Goal: Feedback & Contribution: Contribute content

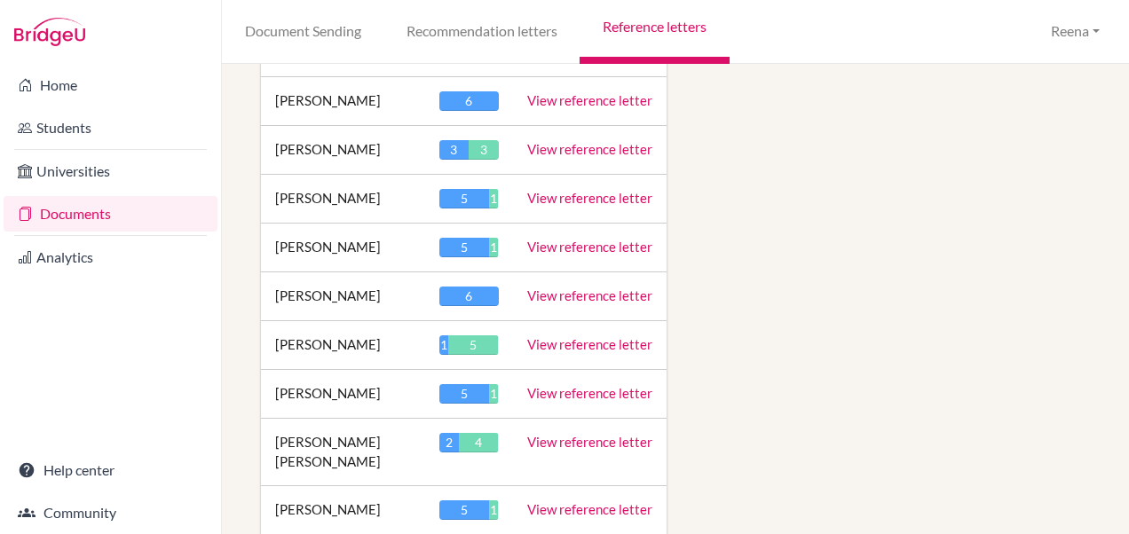
scroll to position [3638, 0]
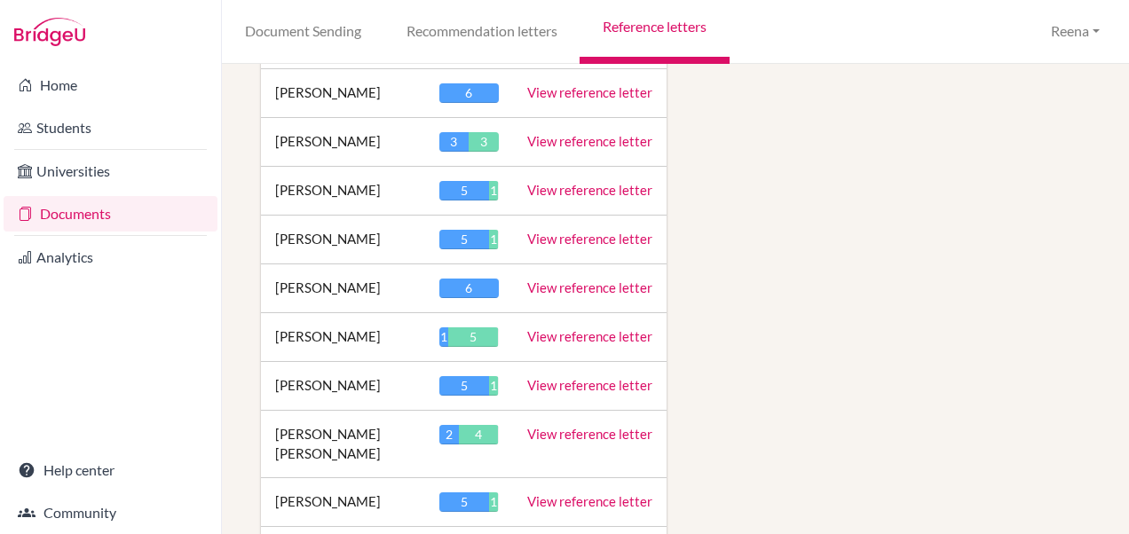
click at [554, 426] on link "View reference letter" at bounding box center [589, 434] width 125 height 16
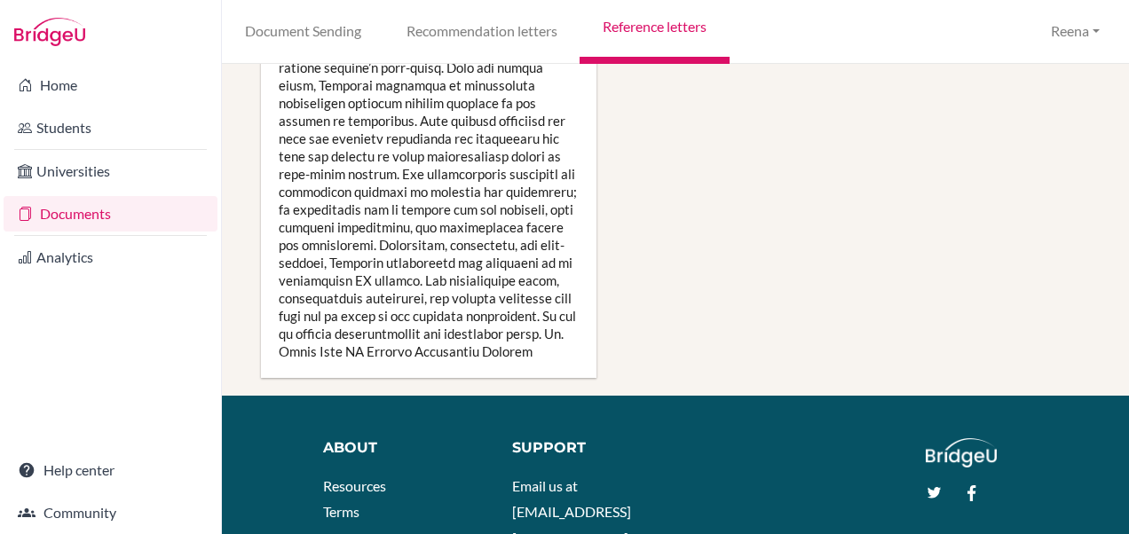
scroll to position [2929, 0]
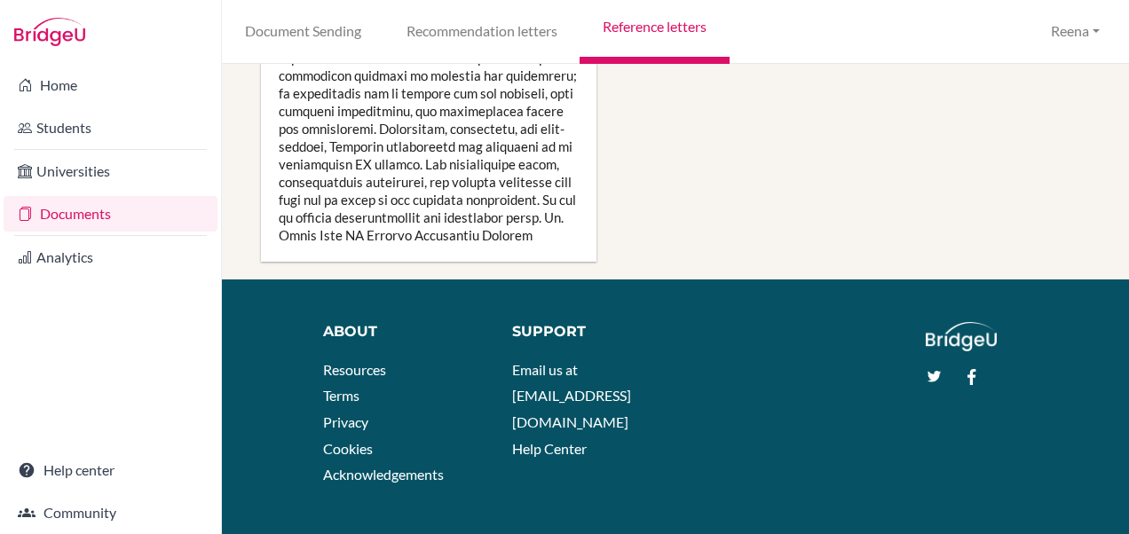
click at [401, 462] on li "Cookies" at bounding box center [404, 449] width 163 height 27
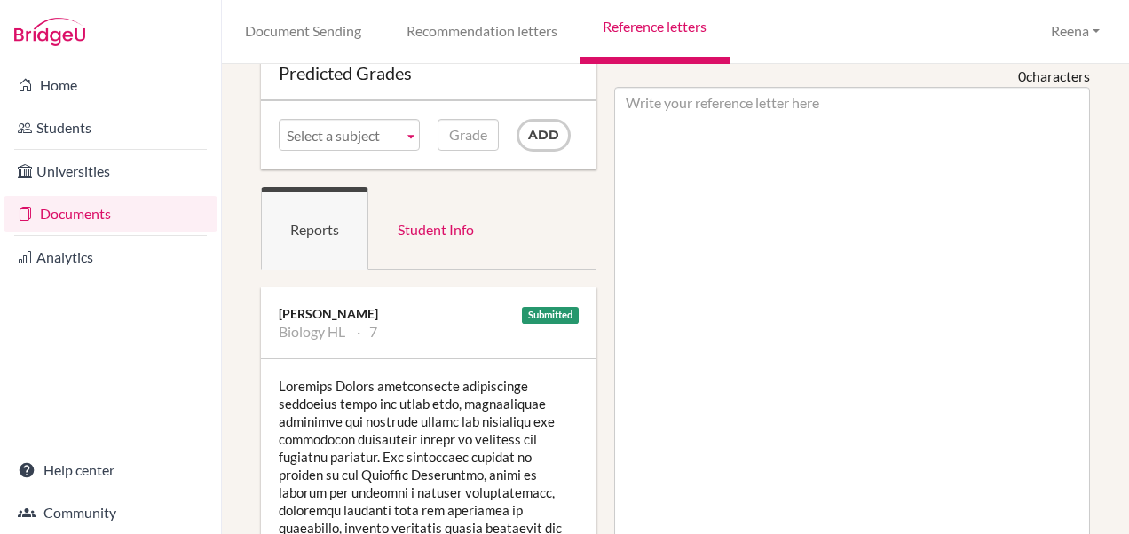
scroll to position [83, 0]
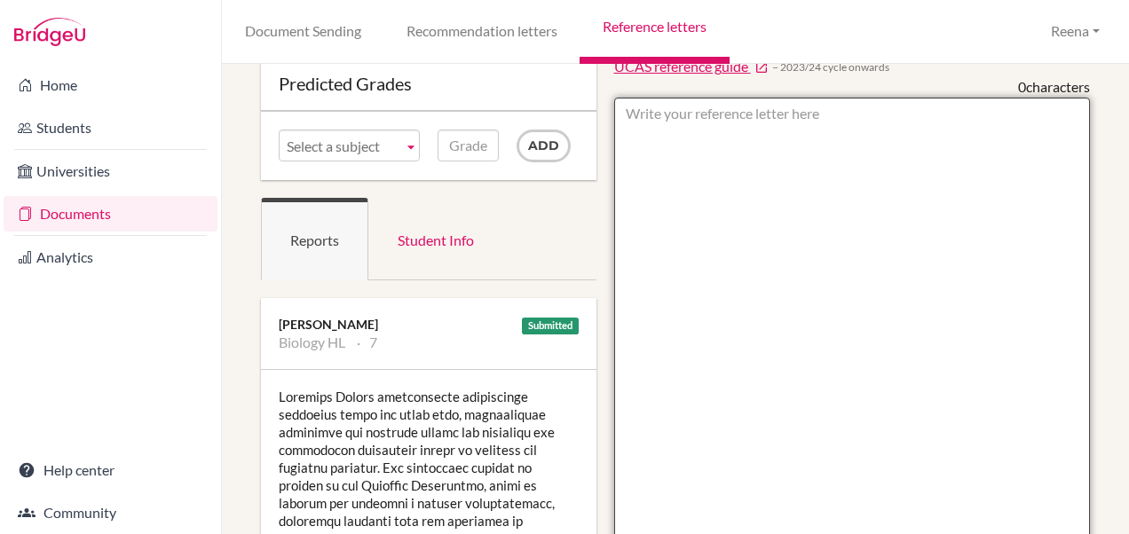
type textarea "A"
paste textarea "Mohammed Shanawaz is a responsible and respectful young man who consistently de…"
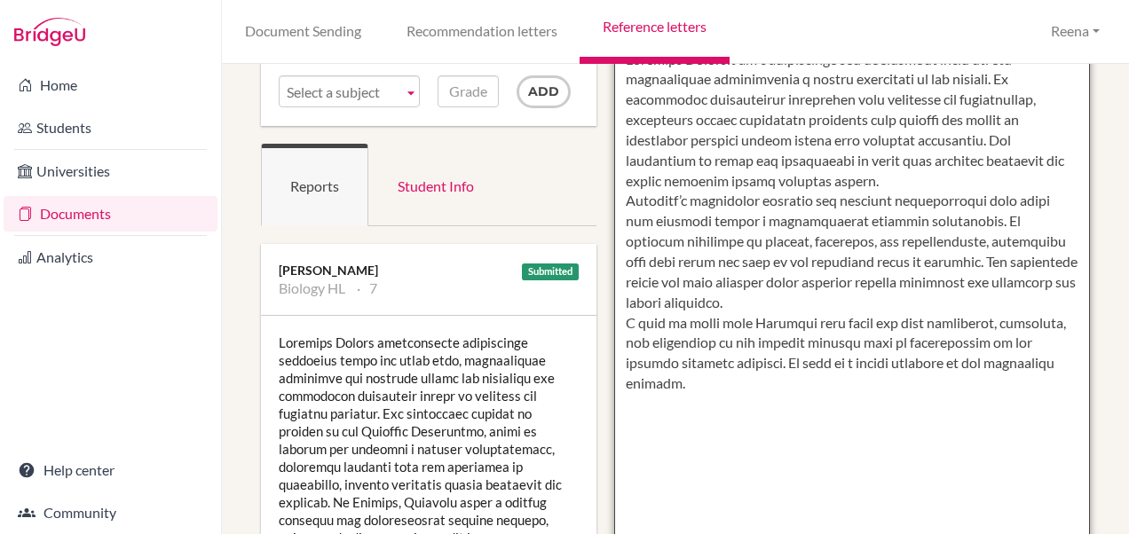
scroll to position [0, 0]
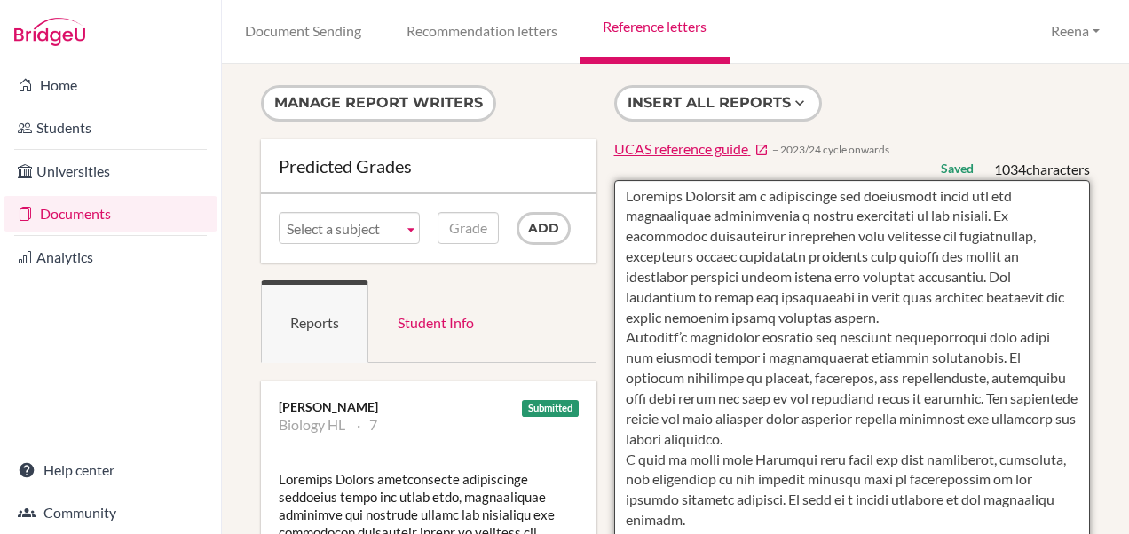
type textarea "Mohammed Shanawaz is a responsible and respectful young man who consistently de…"
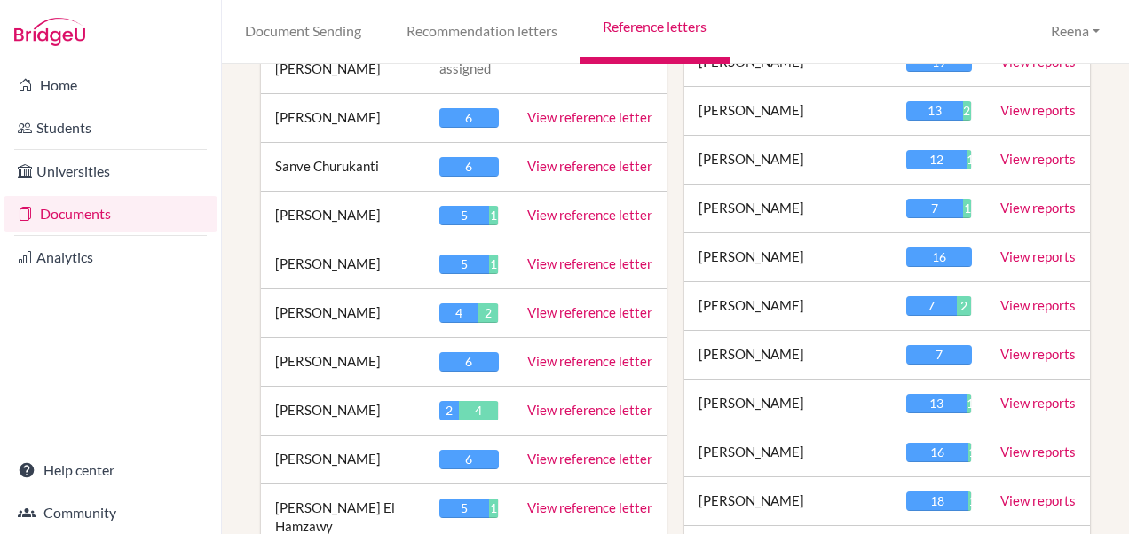
scroll to position [1030, 0]
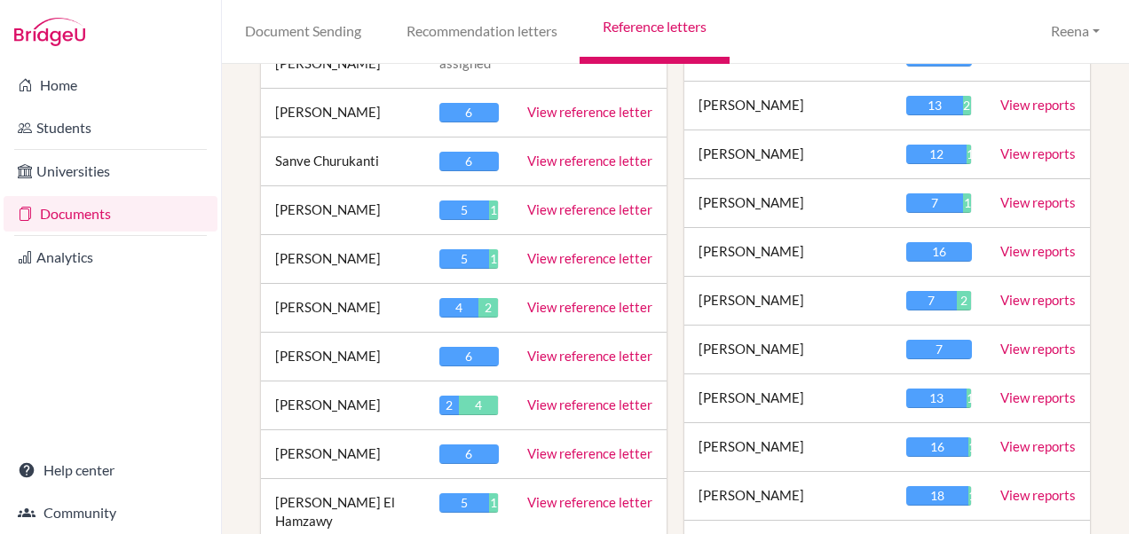
click at [576, 397] on link "View reference letter" at bounding box center [589, 405] width 125 height 16
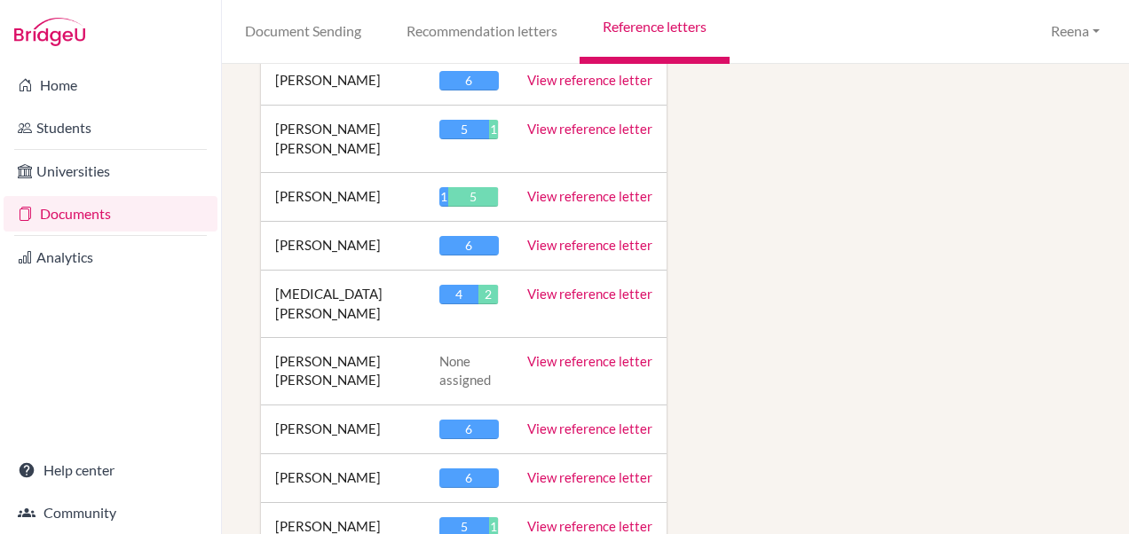
scroll to position [2522, 0]
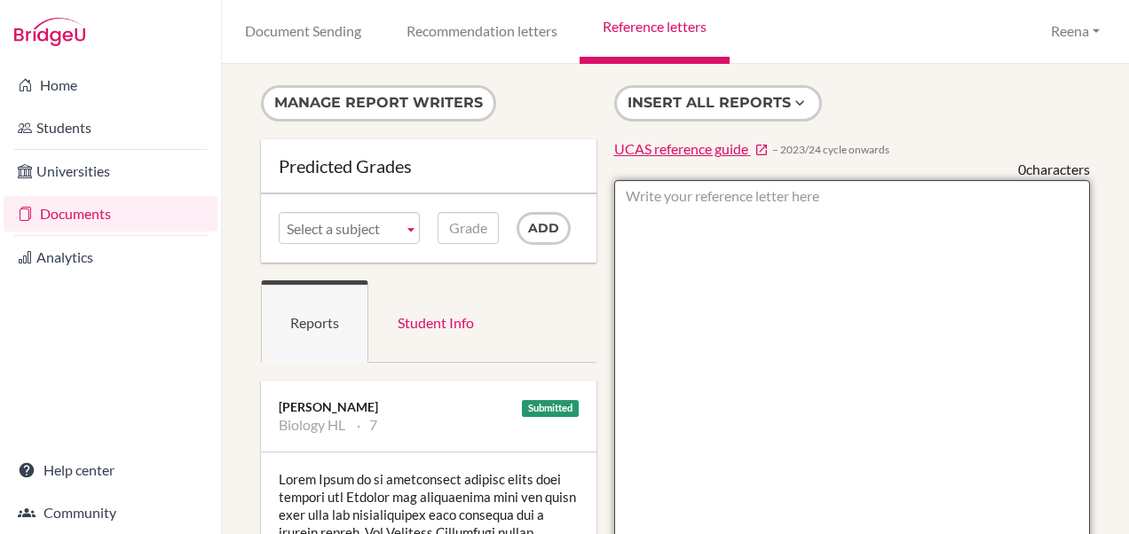
paste textarea "Aanya is an outstanding student who combines academic excellence with a warm, p…"
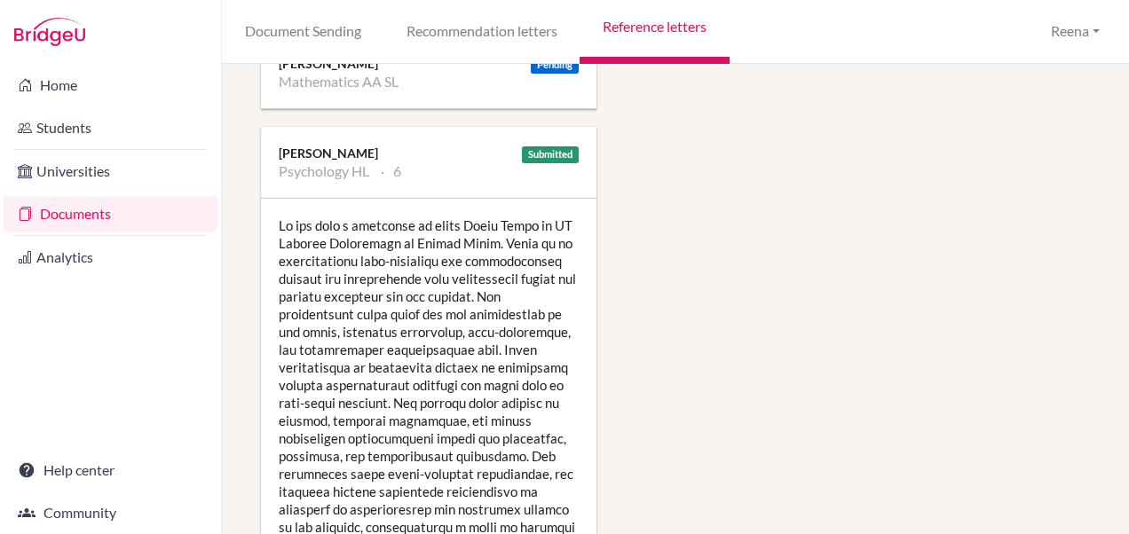
scroll to position [2155, 0]
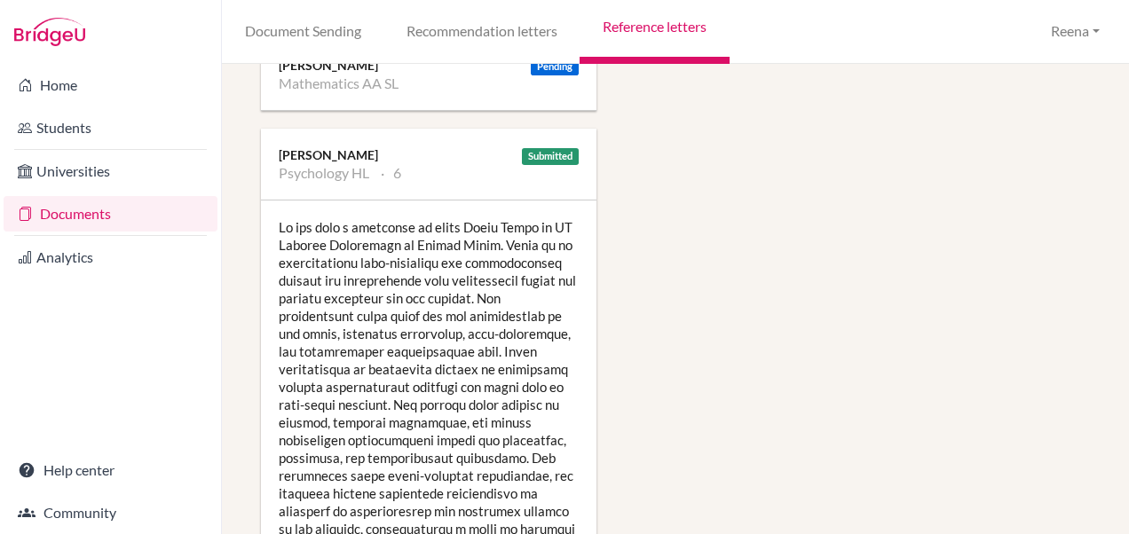
type textarea "Aanya is an outstanding student who combines academic excellence with a warm, p…"
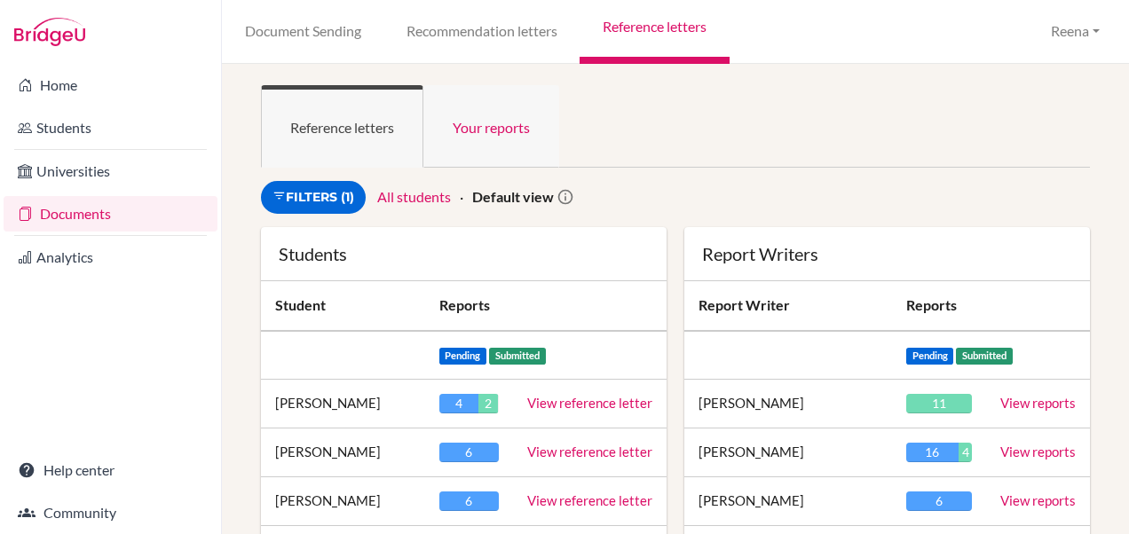
click at [501, 131] on link "Your reports" at bounding box center [491, 126] width 136 height 83
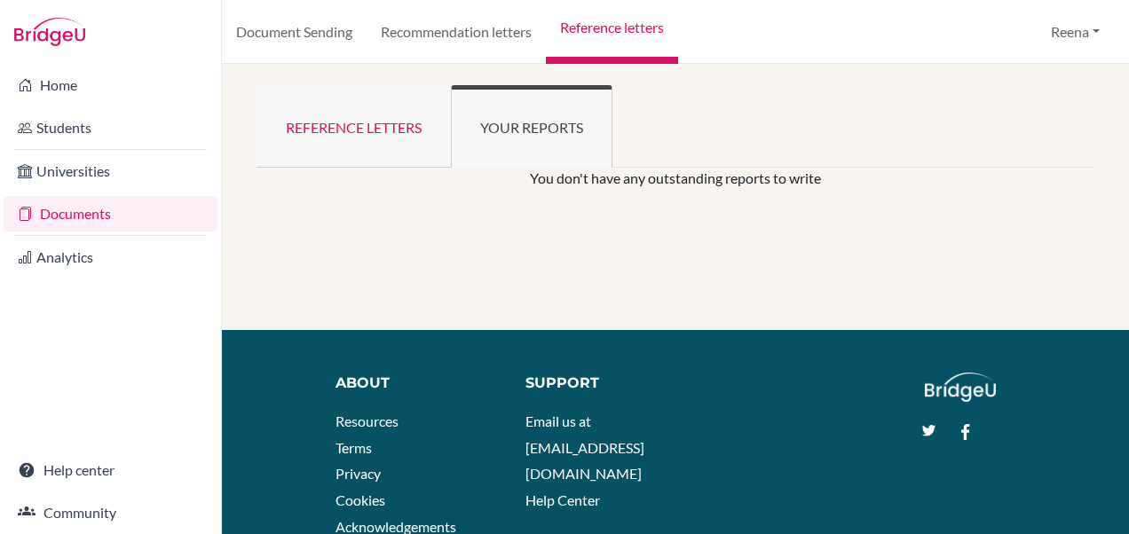
click at [365, 127] on link "Reference letters" at bounding box center [354, 126] width 194 height 83
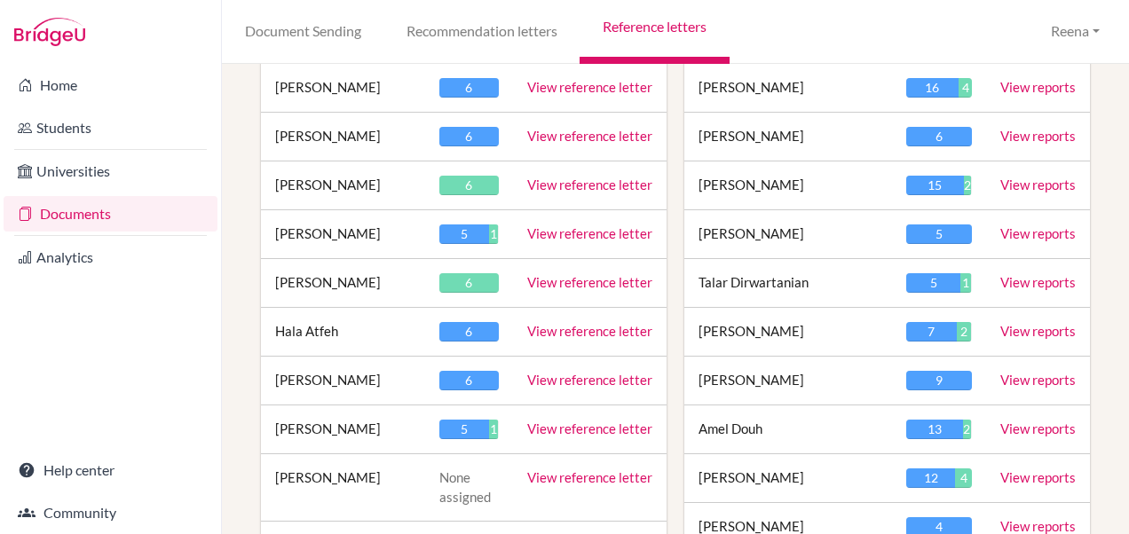
scroll to position [399, 0]
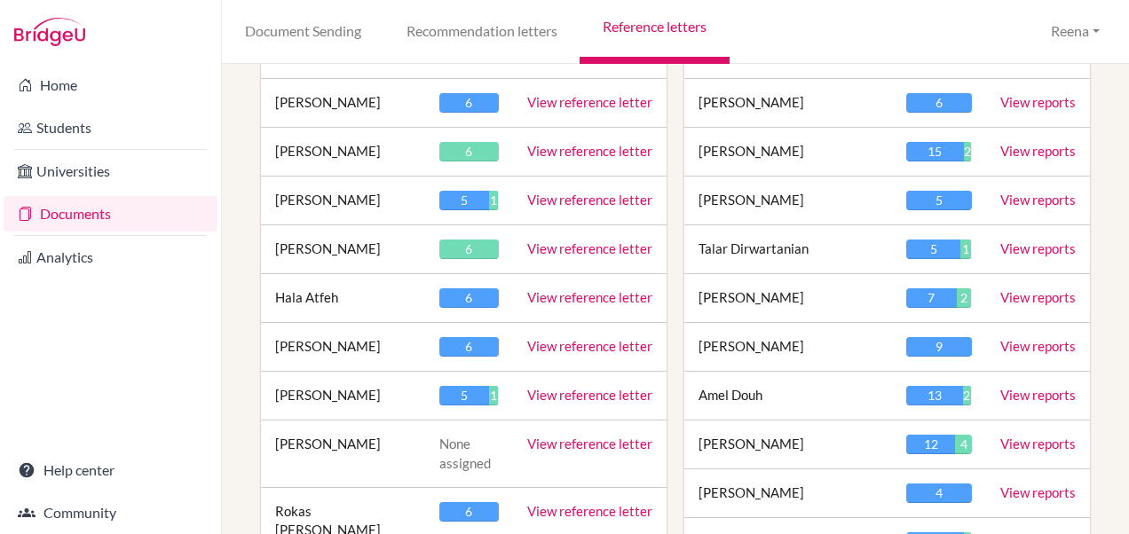
click at [565, 243] on link "View reference letter" at bounding box center [589, 249] width 125 height 16
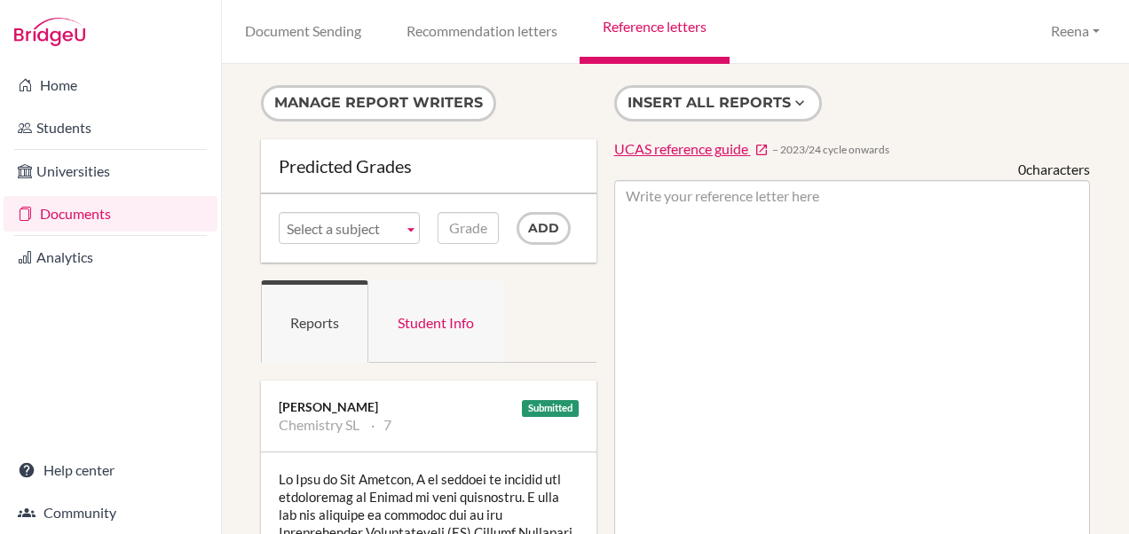
click at [422, 321] on link "Student Info" at bounding box center [435, 321] width 135 height 83
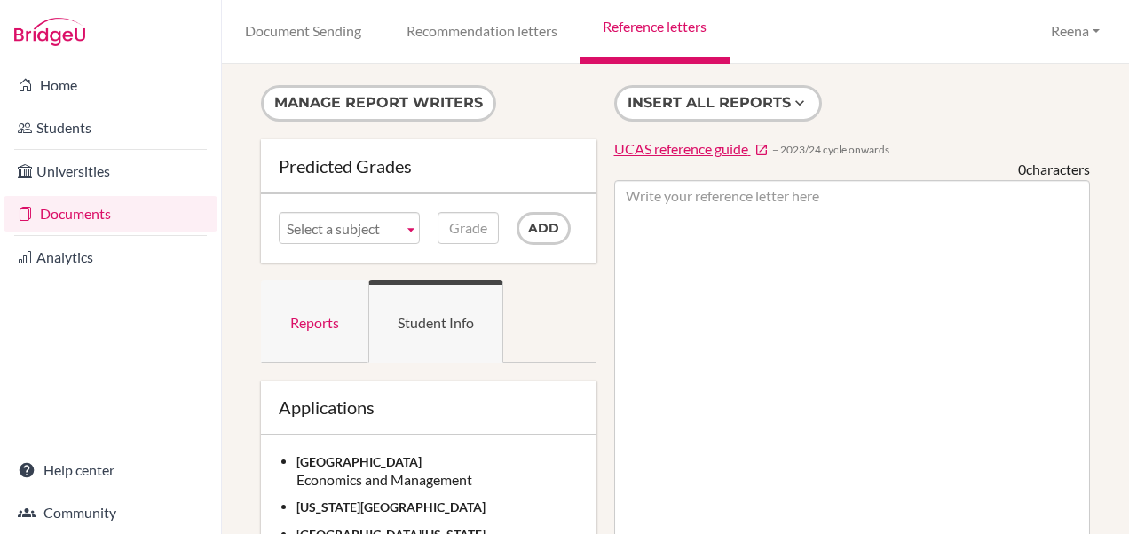
click at [312, 320] on link "Reports" at bounding box center [314, 321] width 107 height 83
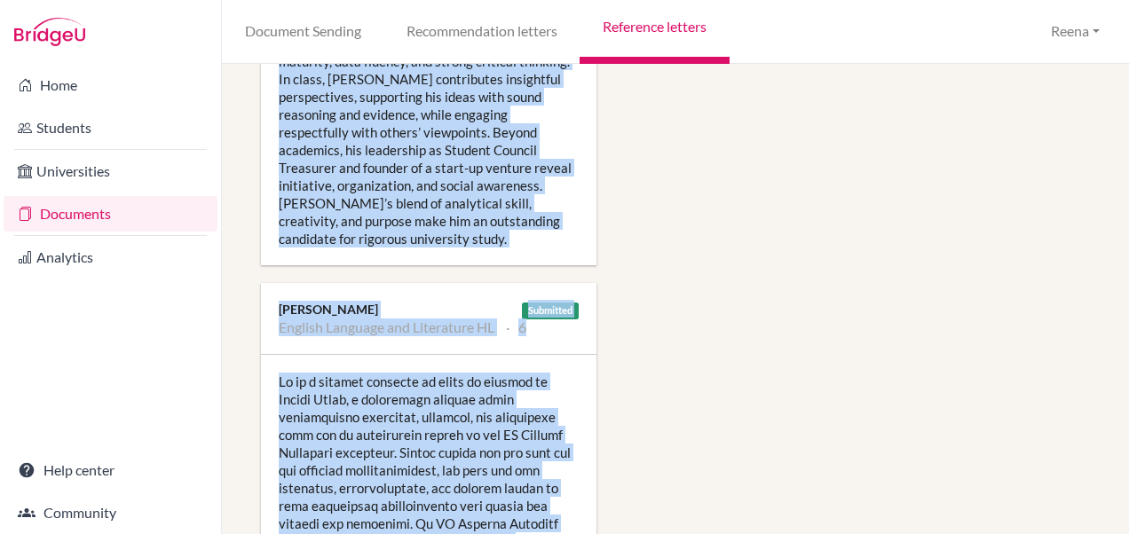
scroll to position [1293, 0]
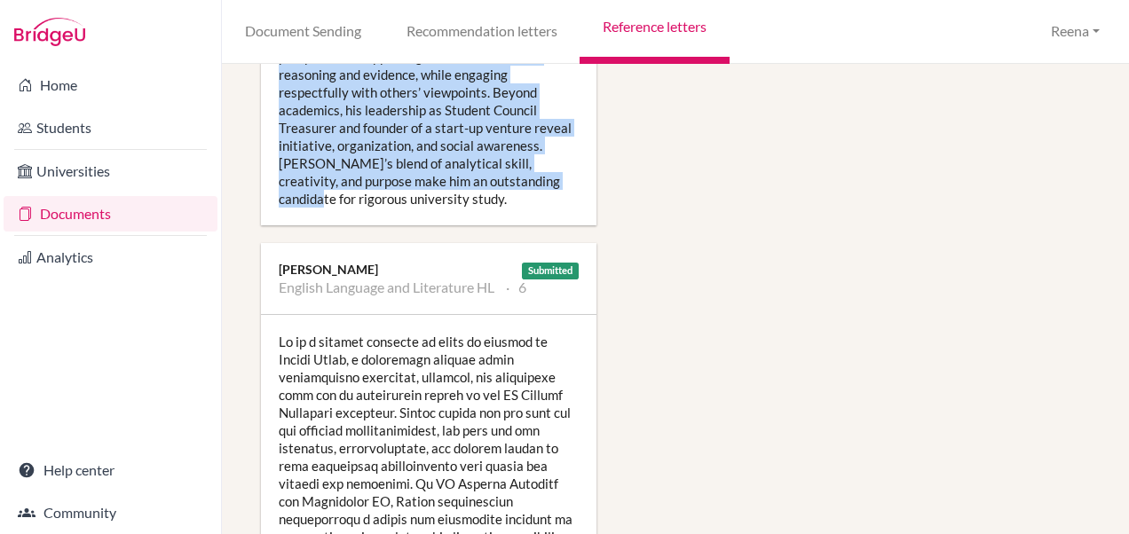
drag, startPoint x: 280, startPoint y: 310, endPoint x: 520, endPoint y: 204, distance: 262.7
click at [520, 204] on div "Aarush is an exceptional student whose intellectual curiosity and drive disting…" at bounding box center [429, 39] width 336 height 373
copy div "Aarush is an exceptional student whose intellectual curiosity and drive disting…"
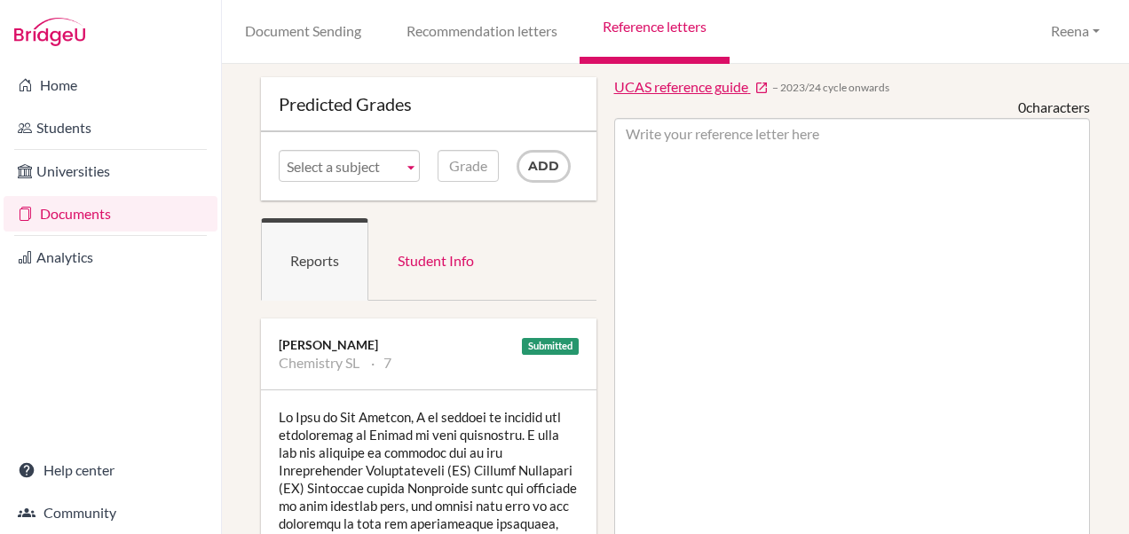
scroll to position [61, 0]
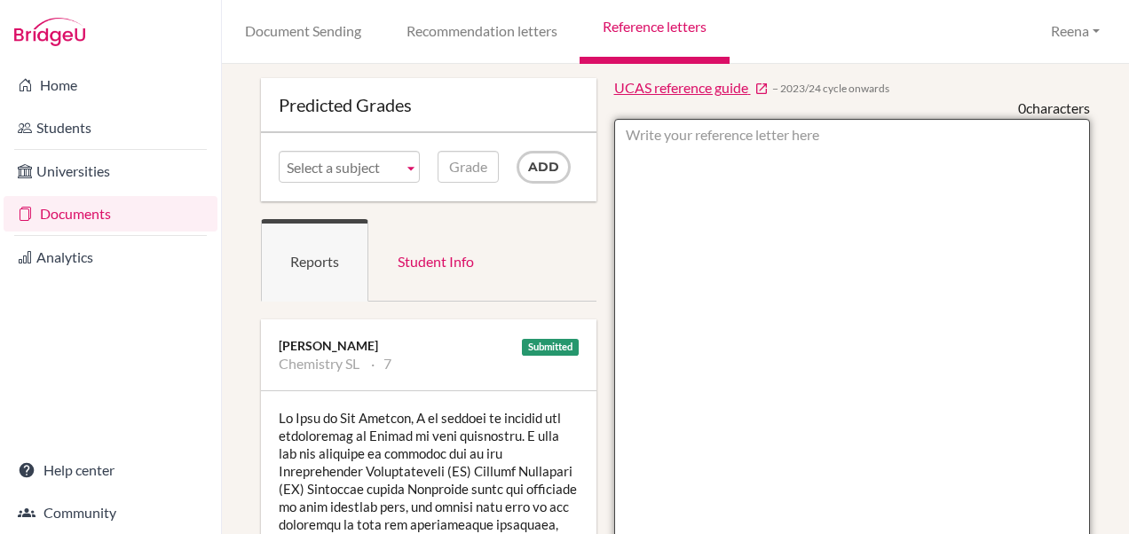
paste textarea "Aarush is an exceptional student whose intellectual curiosity and drive disting…"
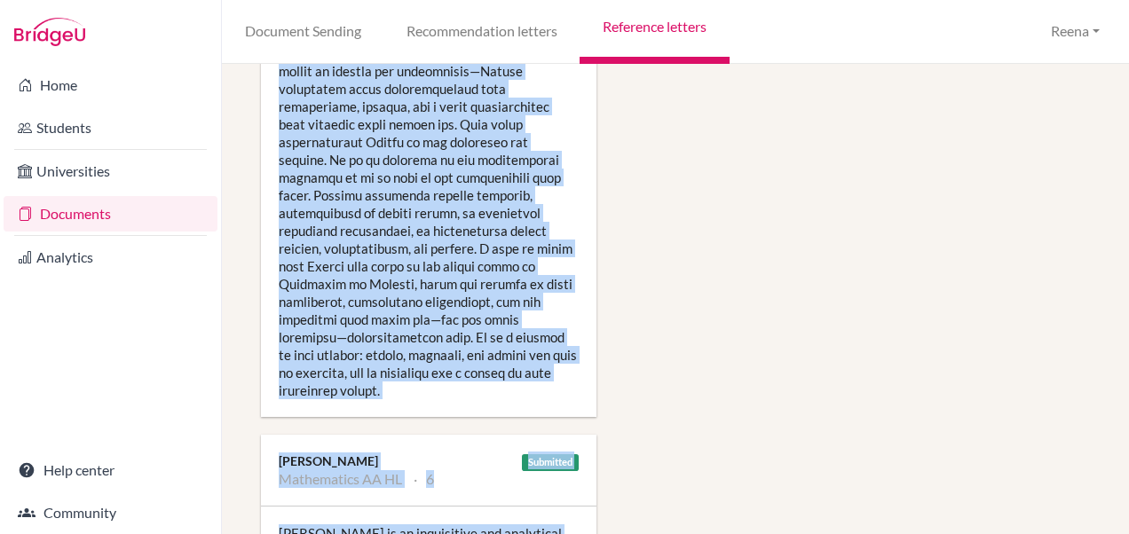
scroll to position [2406, 0]
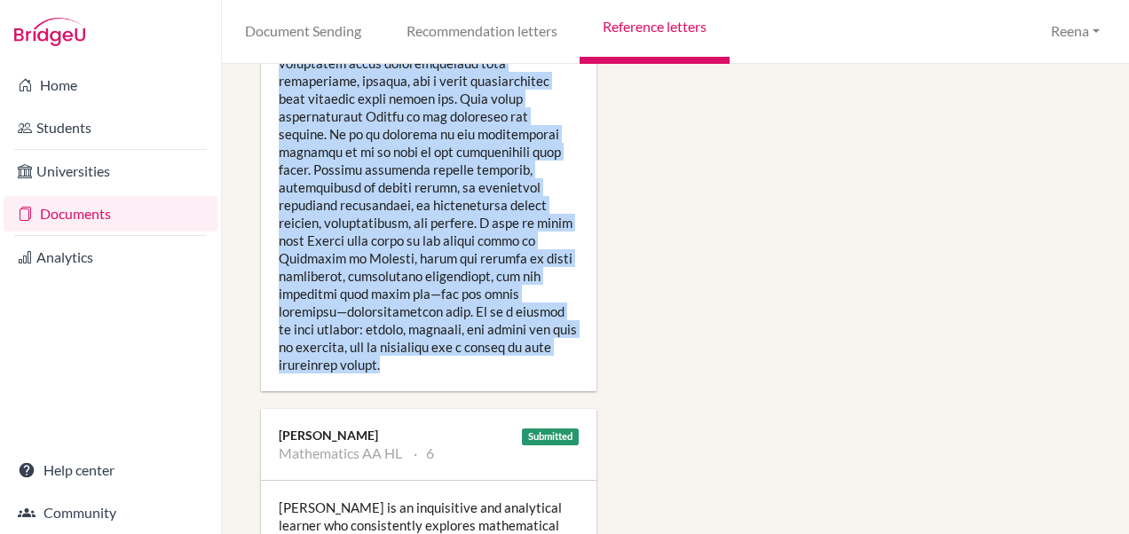
drag, startPoint x: 280, startPoint y: 139, endPoint x: 438, endPoint y: 365, distance: 275.3
copy div "It is a genuine pleasure to write in support of Aarush Anand, a remarkable stud…"
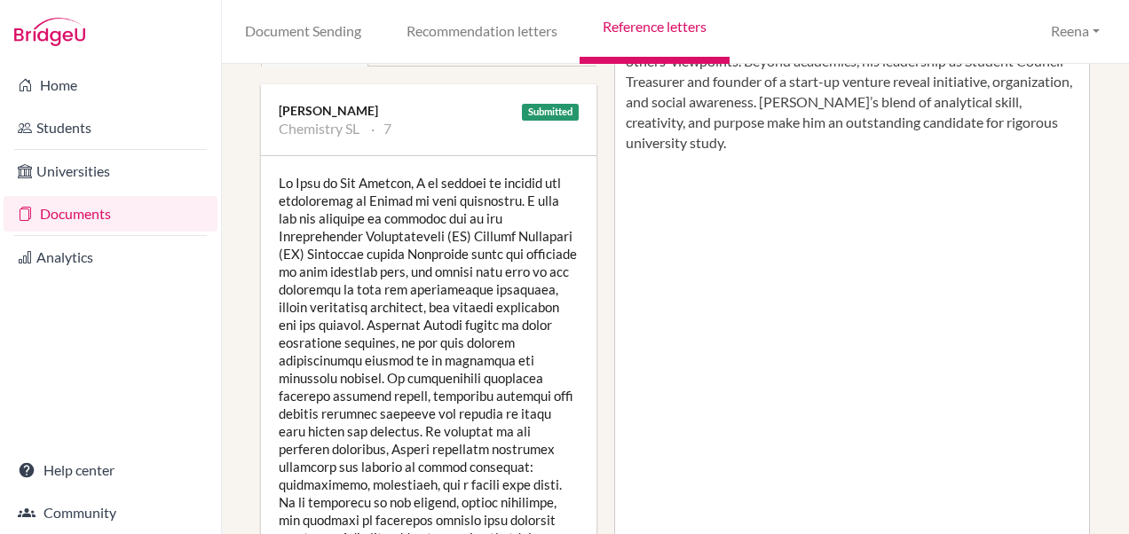
scroll to position [296, 0]
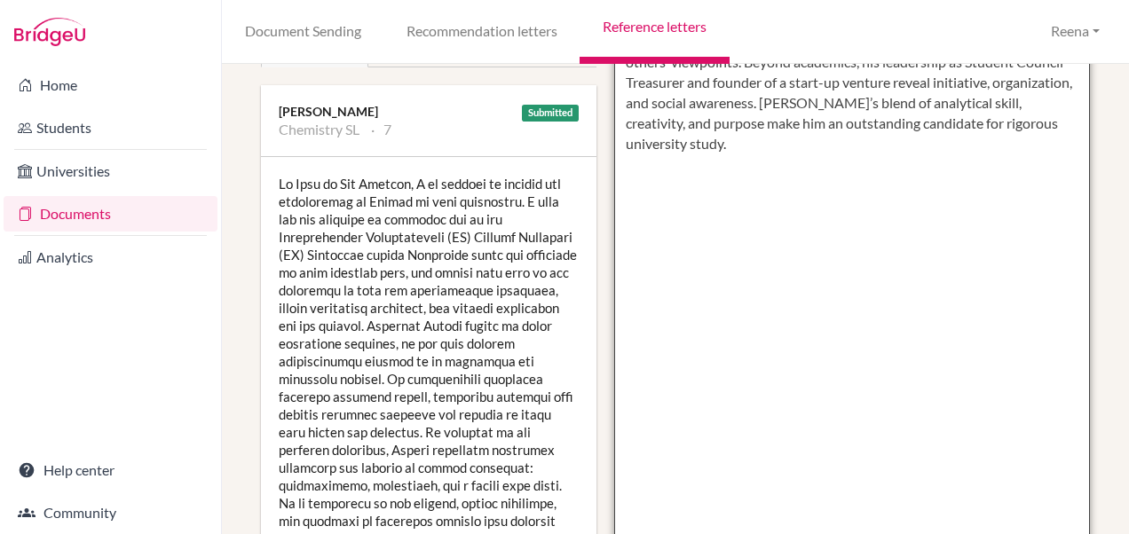
click at [731, 149] on textarea "Aarush is an exceptional student whose intellectual curiosity and drive disting…" at bounding box center [852, 398] width 477 height 1026
paste textarea "It is a genuine pleasure to write in support of Aarush Anand, a remarkable stud…"
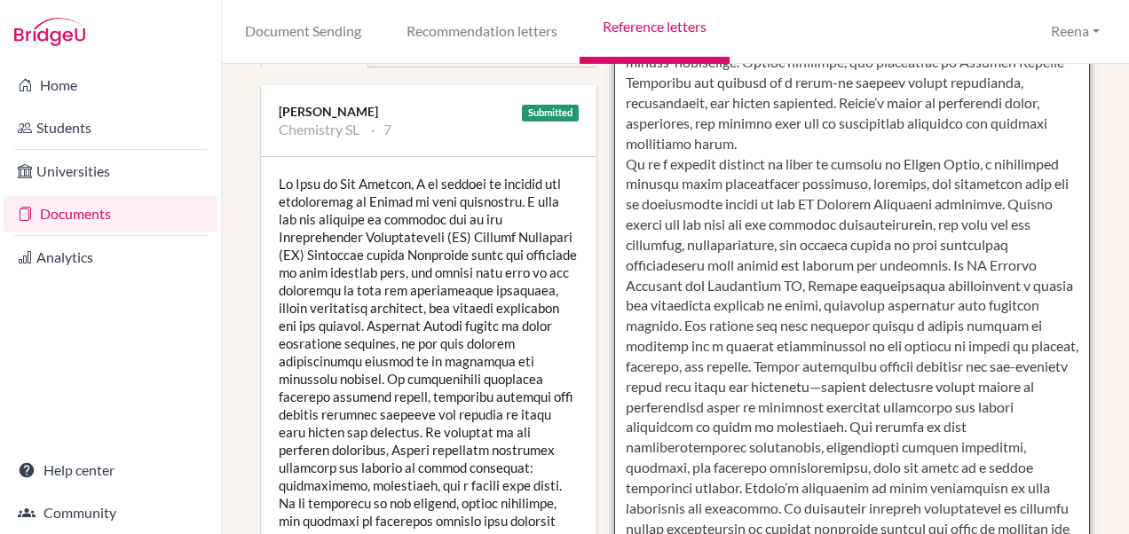
scroll to position [670, 0]
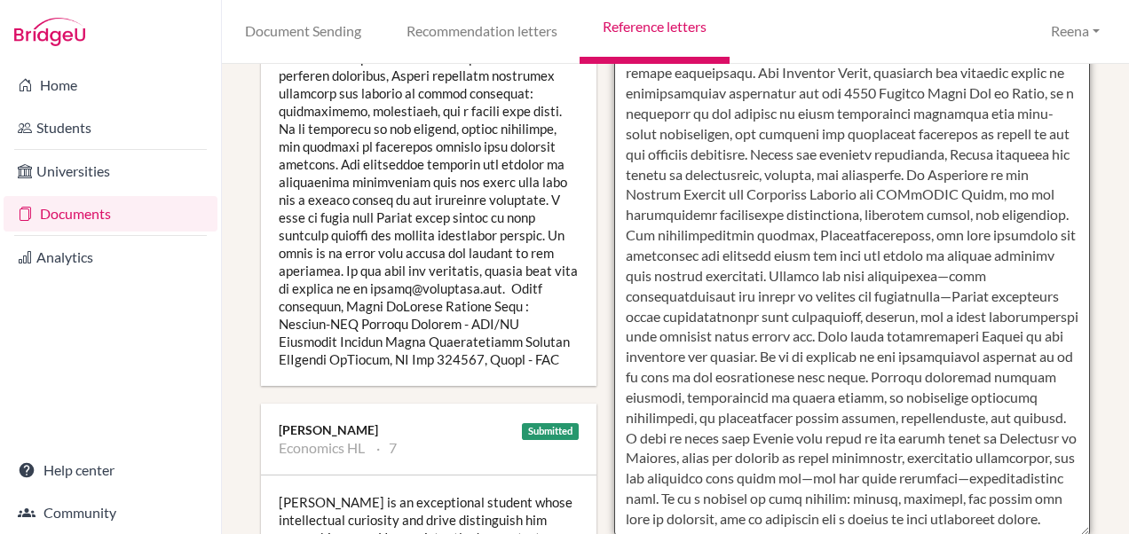
click at [731, 149] on textarea at bounding box center [852, 23] width 477 height 1026
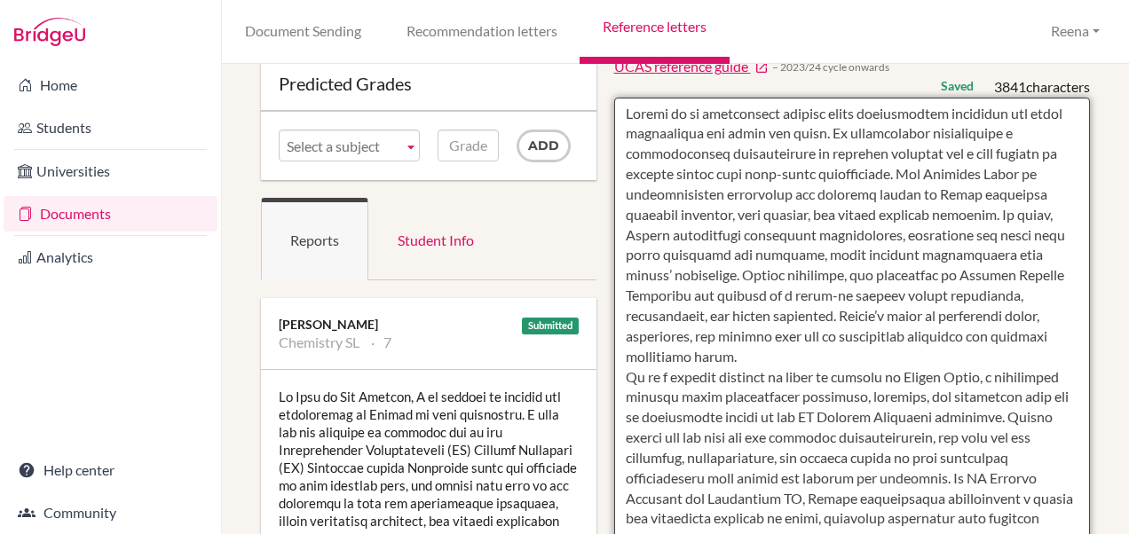
scroll to position [0, 0]
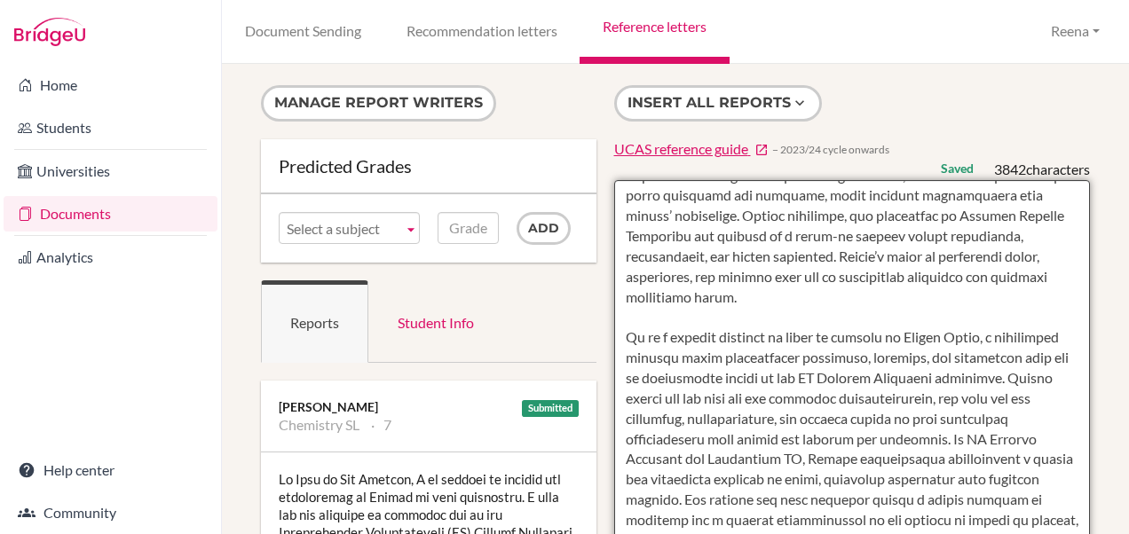
scroll to position [163, 0]
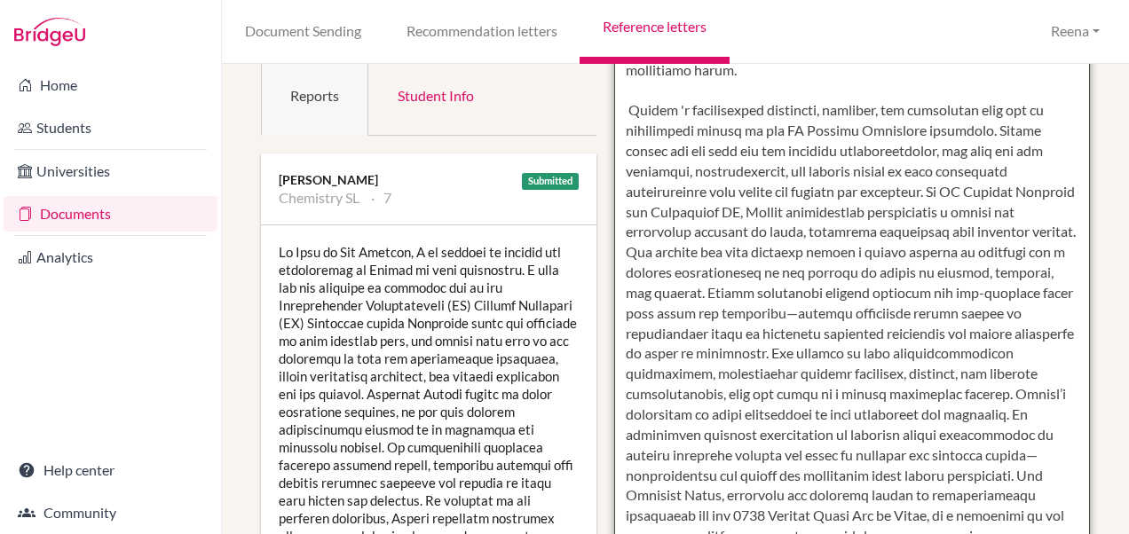
scroll to position [250, 0]
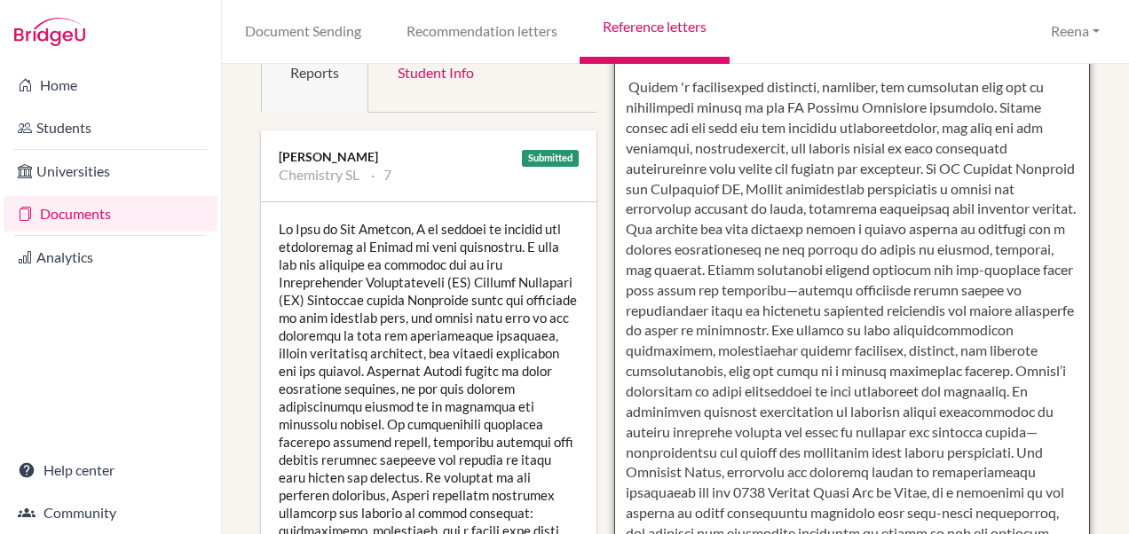
drag, startPoint x: 895, startPoint y: 373, endPoint x: 920, endPoint y: 390, distance: 30.0
click at [920, 390] on textarea at bounding box center [852, 443] width 477 height 1026
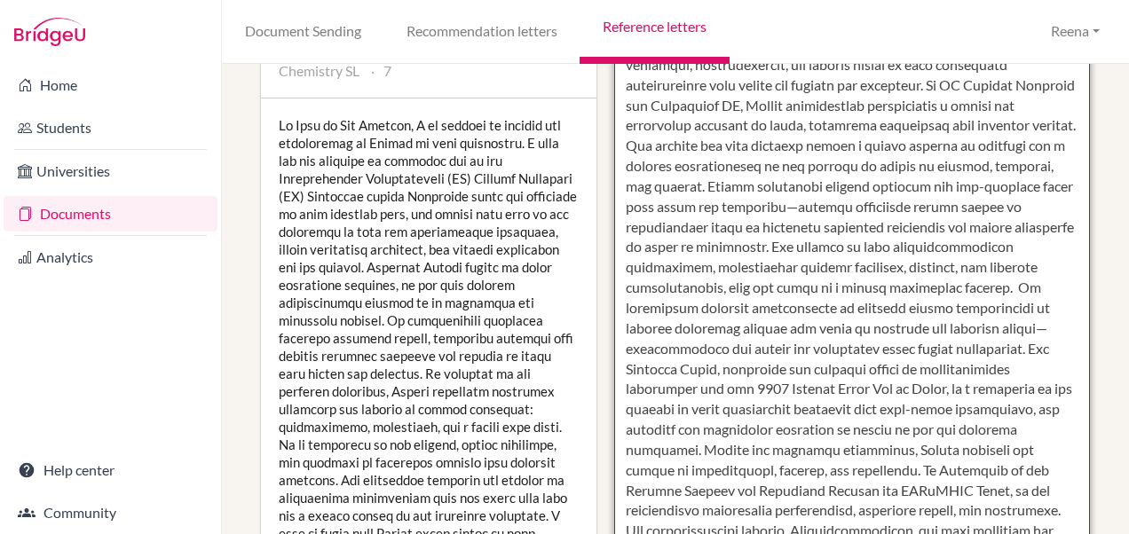
scroll to position [355, 0]
drag, startPoint x: 983, startPoint y: 432, endPoint x: 996, endPoint y: 467, distance: 37.1
click at [996, 467] on textarea at bounding box center [852, 338] width 477 height 1026
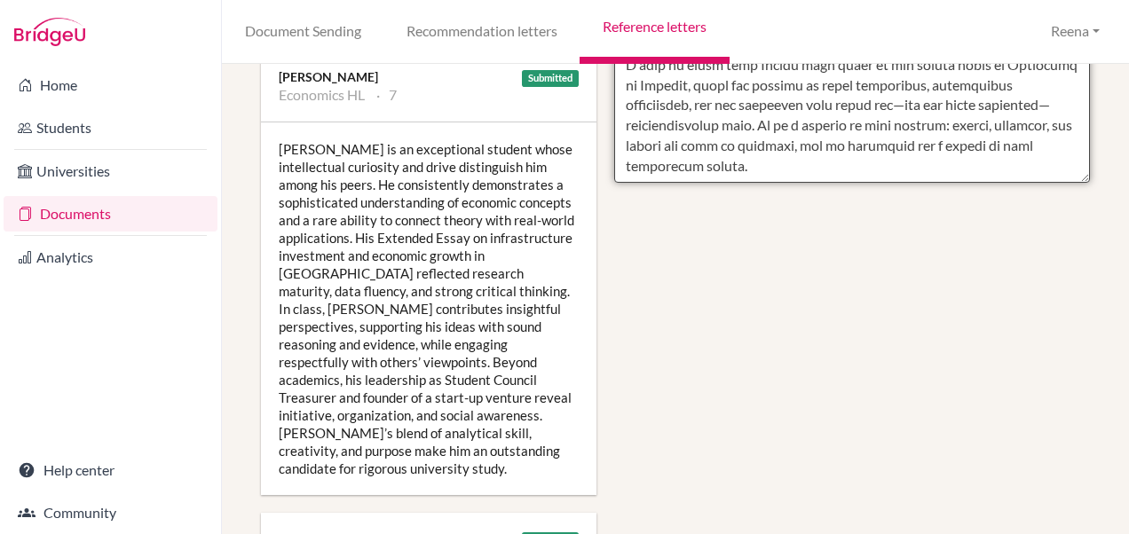
scroll to position [1059, 0]
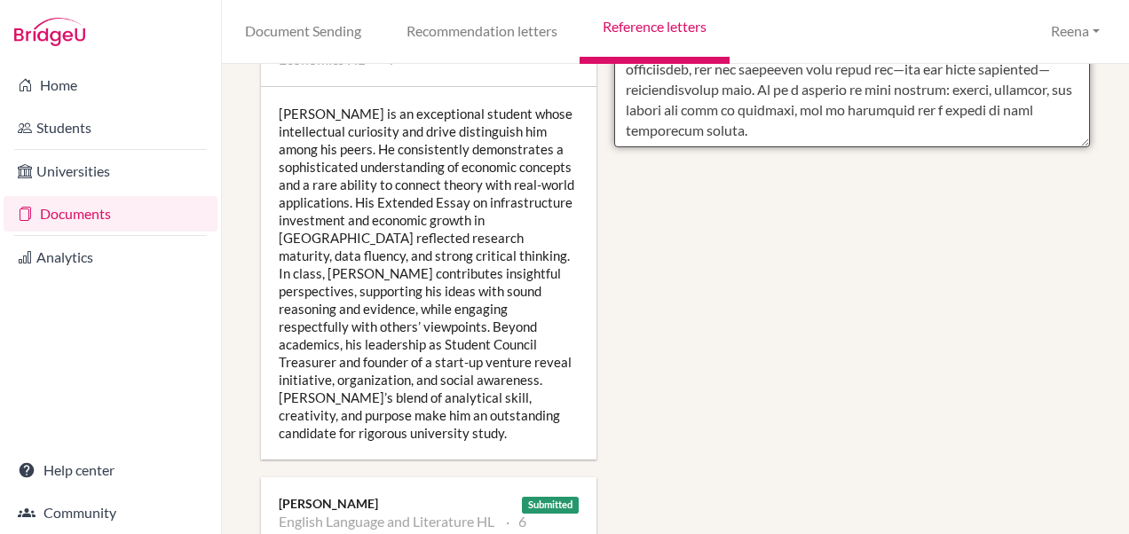
drag, startPoint x: 985, startPoint y: 426, endPoint x: 927, endPoint y: 137, distance: 295.2
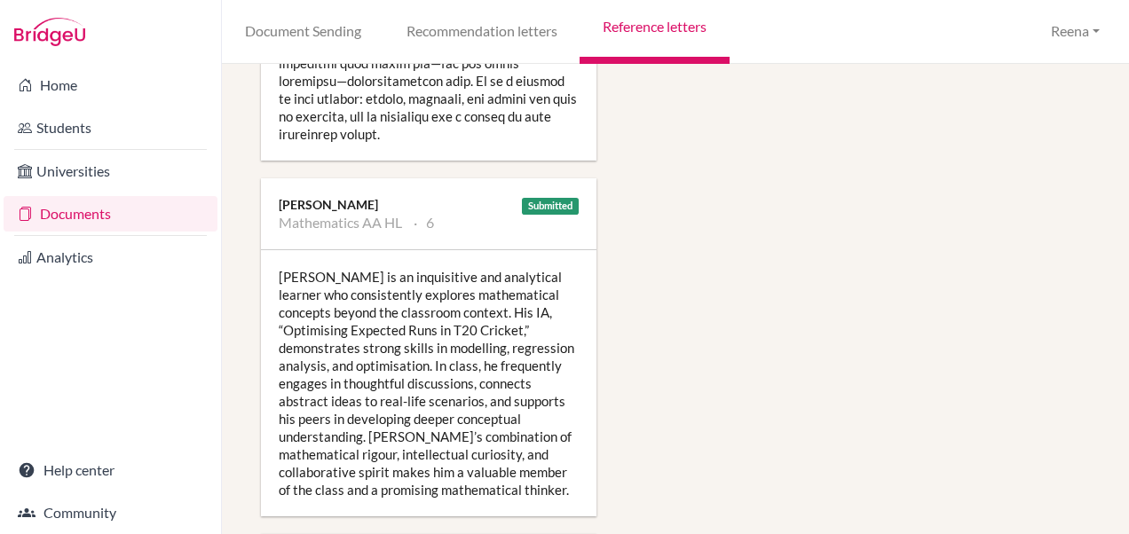
scroll to position [2664, 0]
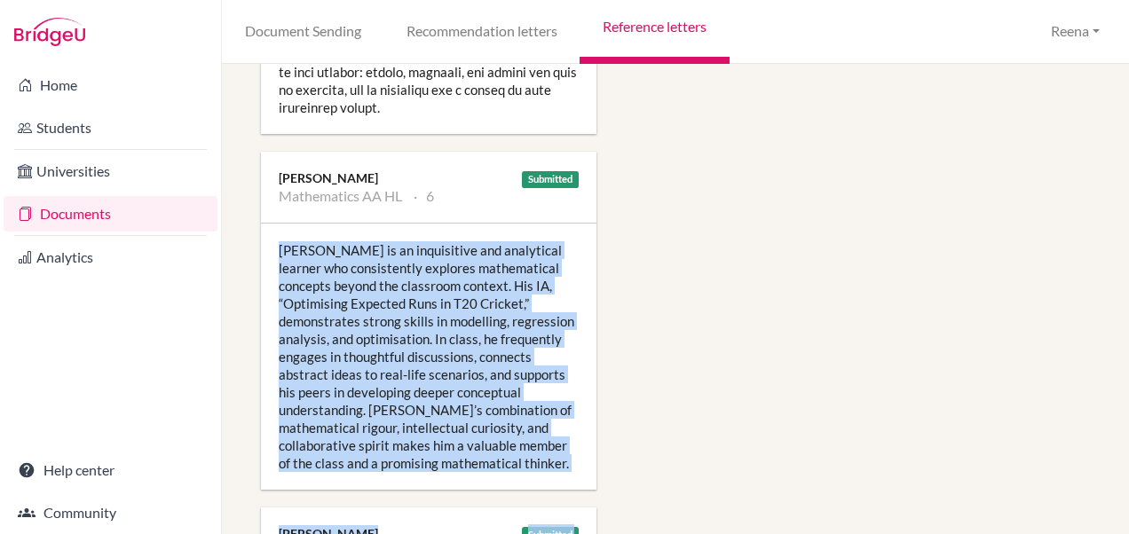
drag, startPoint x: 280, startPoint y: 246, endPoint x: 533, endPoint y: 486, distance: 348.4
copy div "Aarush is an inquisitive and analytical learner who consistently explores mathe…"
click at [552, 389] on div "[PERSON_NAME] is an inquisitive and analytical learner who consistently explore…" at bounding box center [429, 357] width 336 height 266
drag, startPoint x: 279, startPoint y: 244, endPoint x: 533, endPoint y: 456, distance: 331.5
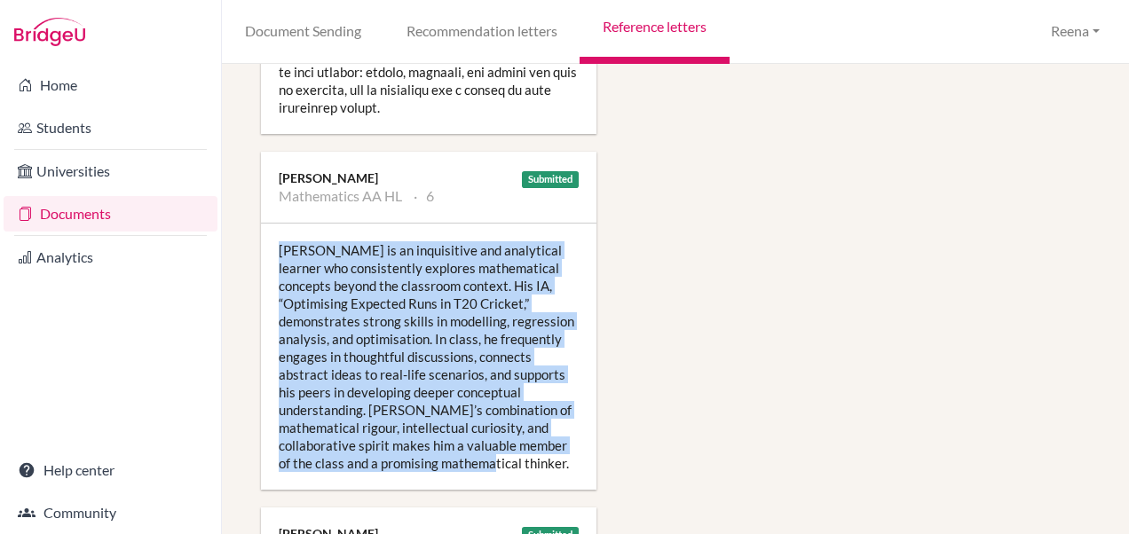
click at [533, 456] on div "[PERSON_NAME] is an inquisitive and analytical learner who consistently explore…" at bounding box center [429, 357] width 336 height 266
copy div "[PERSON_NAME] is an inquisitive and analytical learner who consistently explore…"
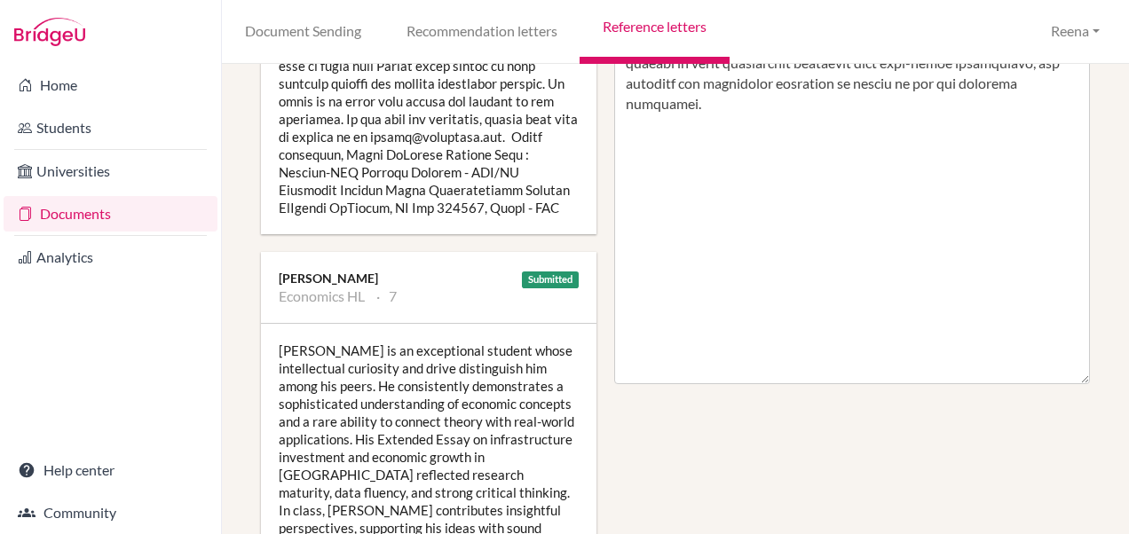
scroll to position [814, 0]
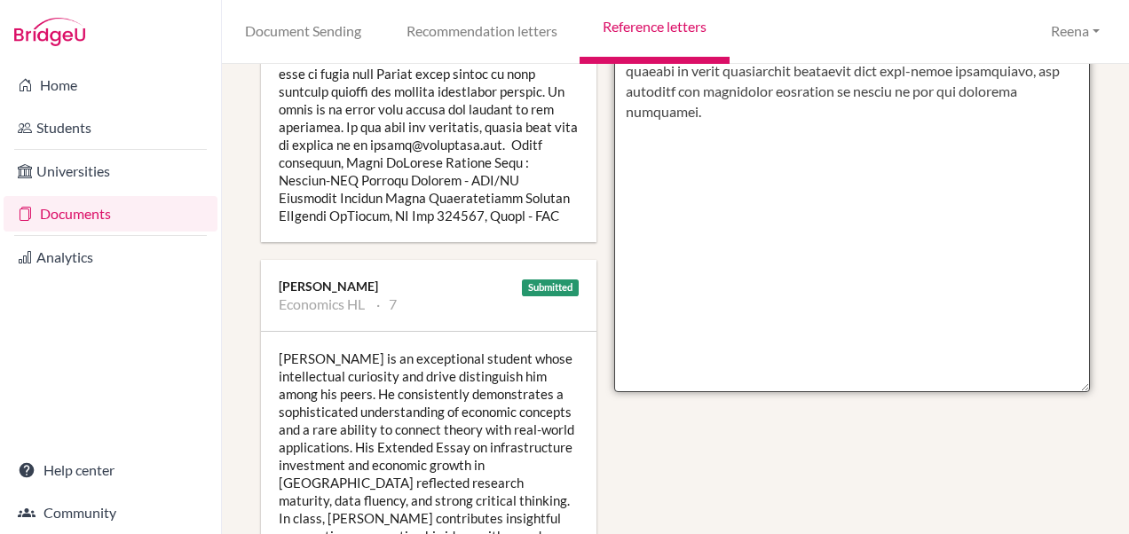
paste textarea "[PERSON_NAME] is an inquisitive and analytical learner who consistently explore…"
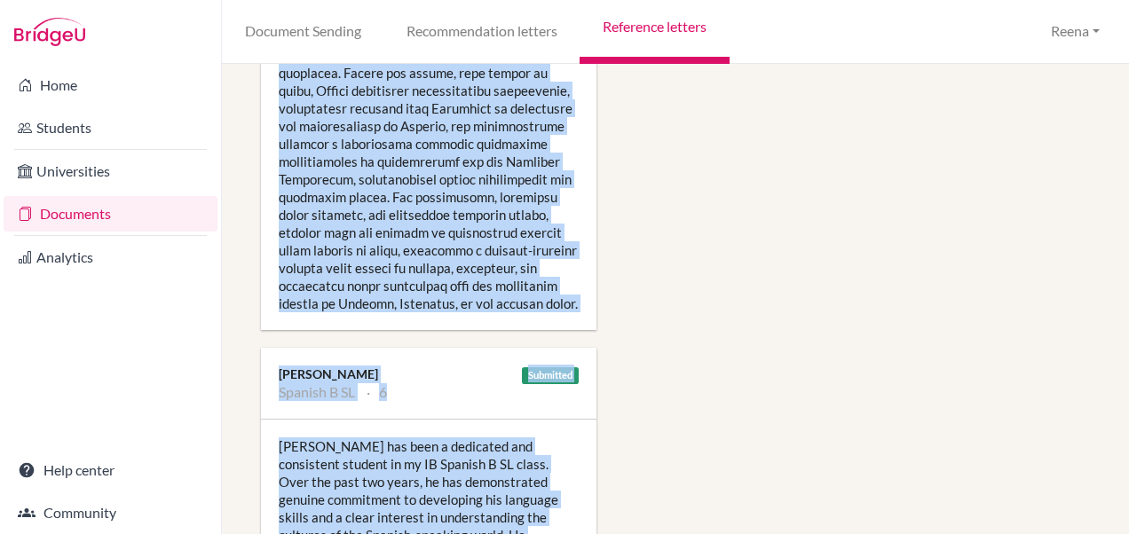
scroll to position [3467, 0]
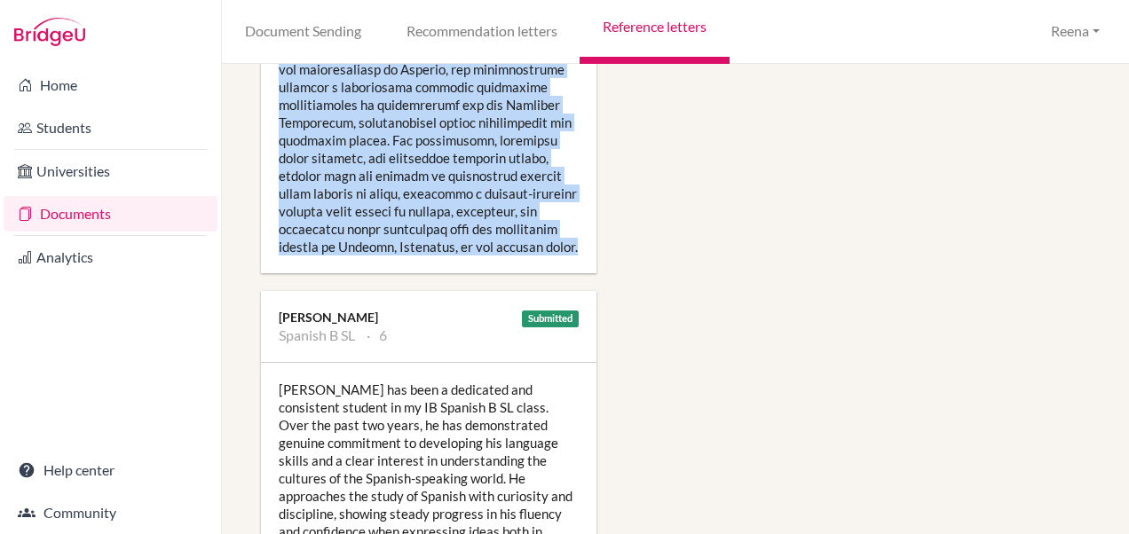
drag, startPoint x: 279, startPoint y: 128, endPoint x: 360, endPoint y: 253, distance: 149.4
click at [360, 253] on div at bounding box center [429, 24] width 336 height 497
copy div "Aarush demonstrates a rare blend of analytical precision, creative reasoning, a…"
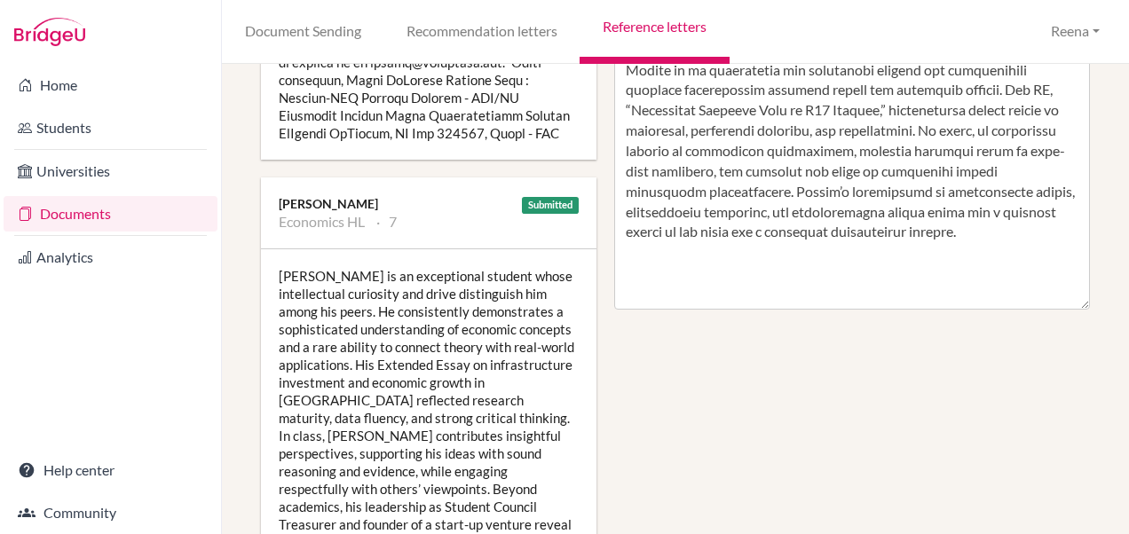
scroll to position [888, 0]
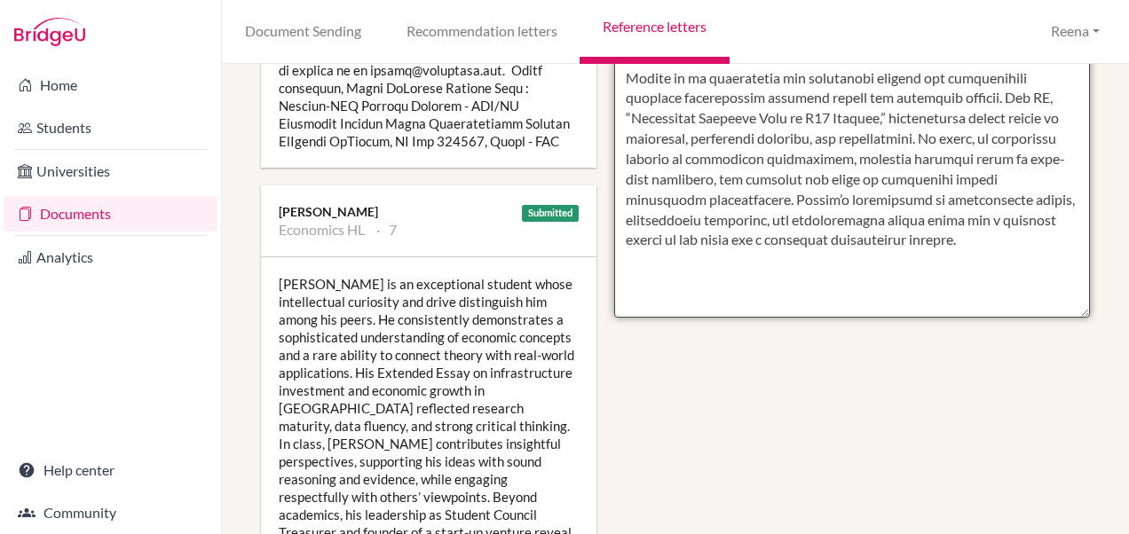
paste textarea "Aarush demonstrates a rare blend of analytical precision, creative reasoning, a…"
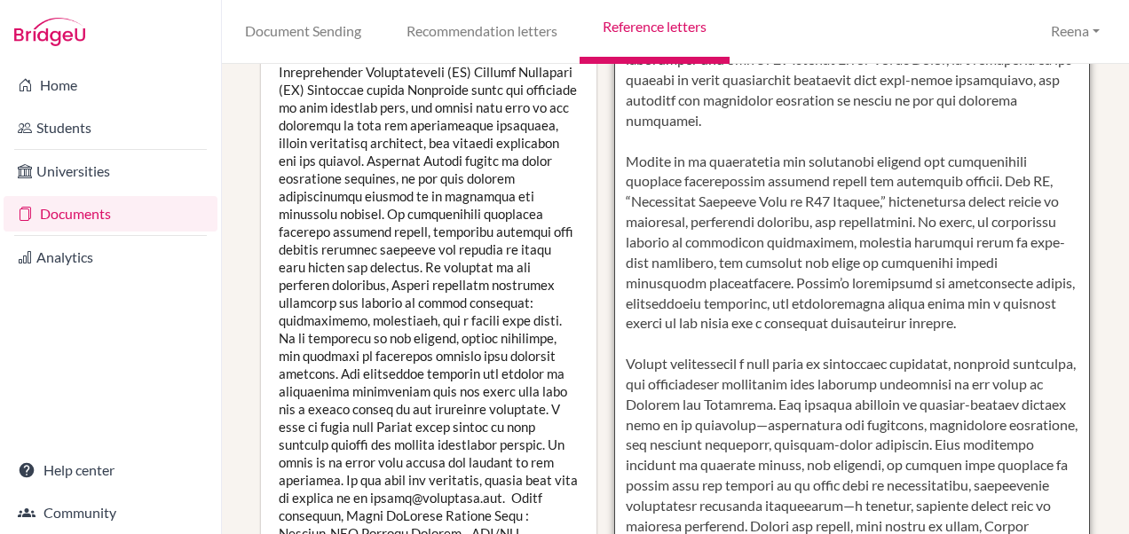
scroll to position [462, 0]
click at [660, 359] on textarea at bounding box center [852, 232] width 477 height 1026
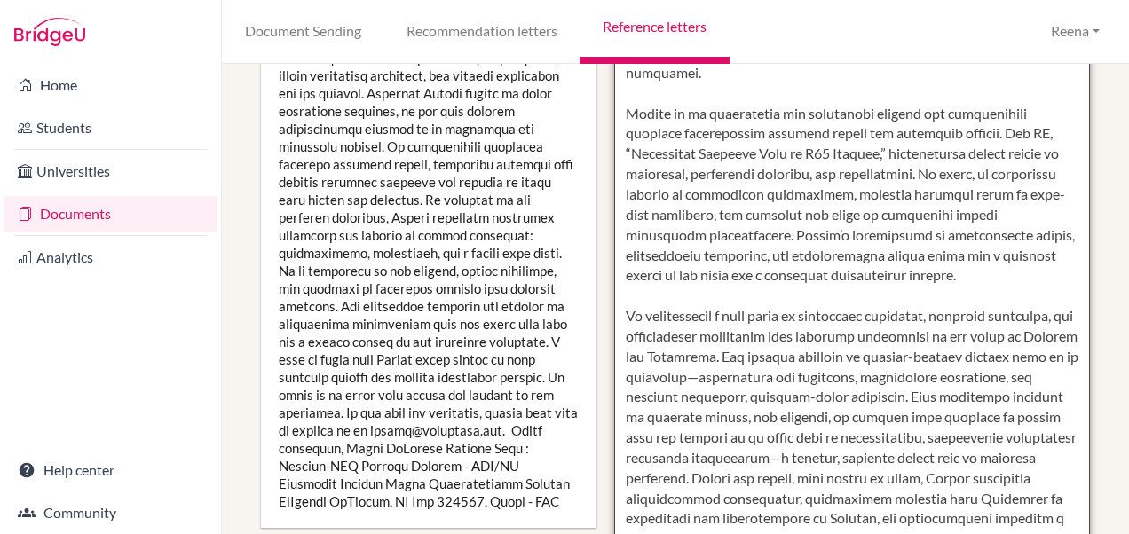
scroll to position [529, 0]
click at [817, 334] on textarea at bounding box center [852, 164] width 477 height 1026
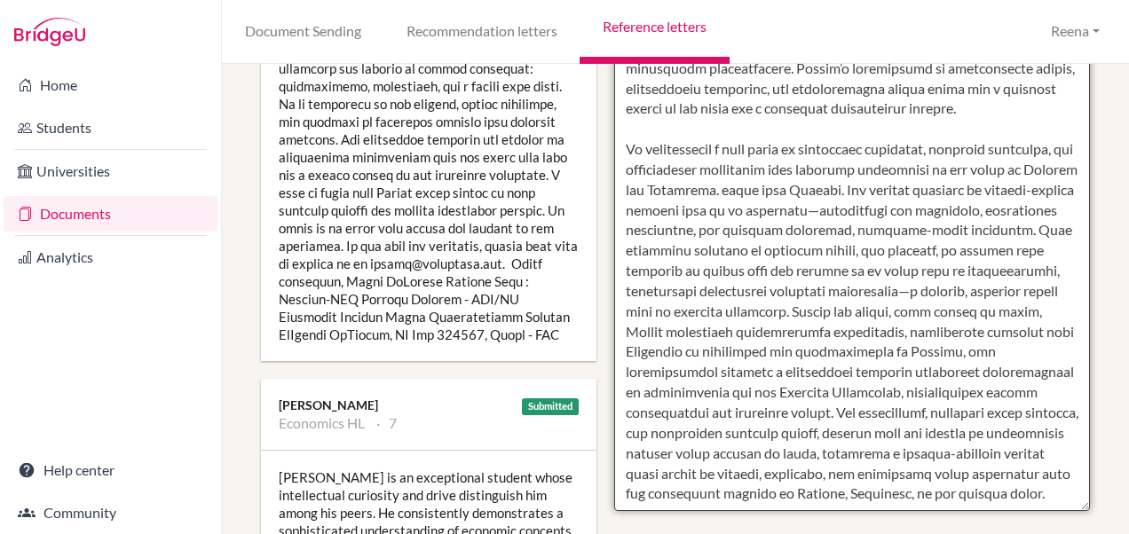
scroll to position [696, 0]
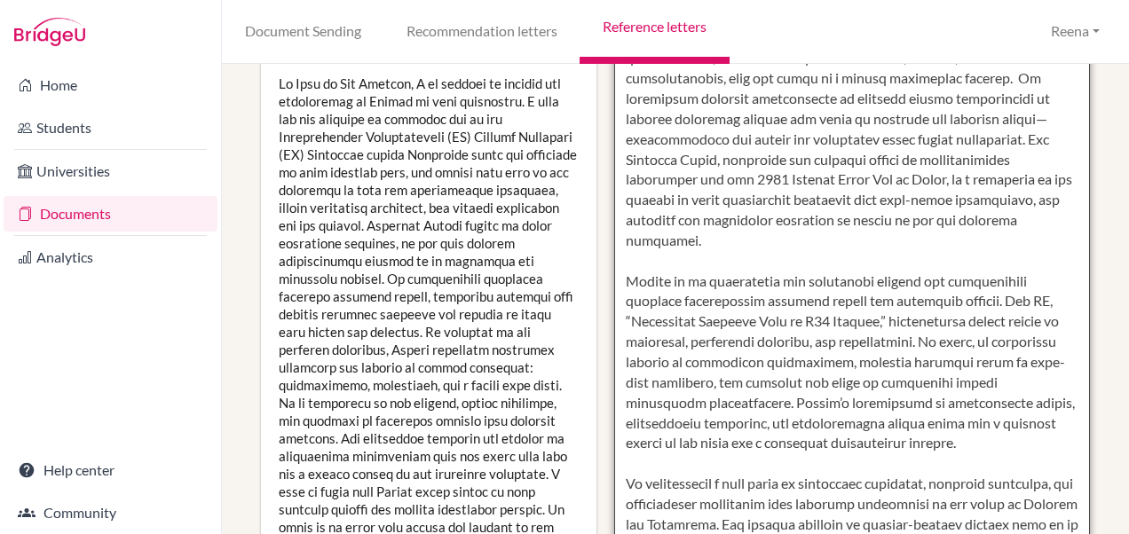
scroll to position [378, 0]
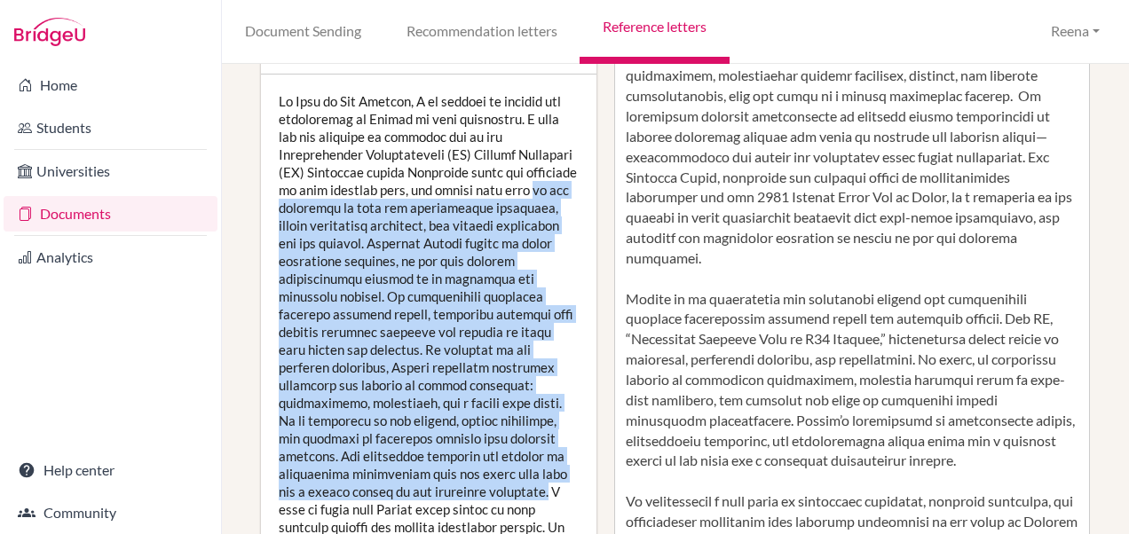
drag, startPoint x: 372, startPoint y: 204, endPoint x: 570, endPoint y: 491, distance: 348.4
click at [570, 491] on div at bounding box center [429, 377] width 336 height 604
copy div "he has impressed me with his intellectual curiosity, strong analytical abilitie…"
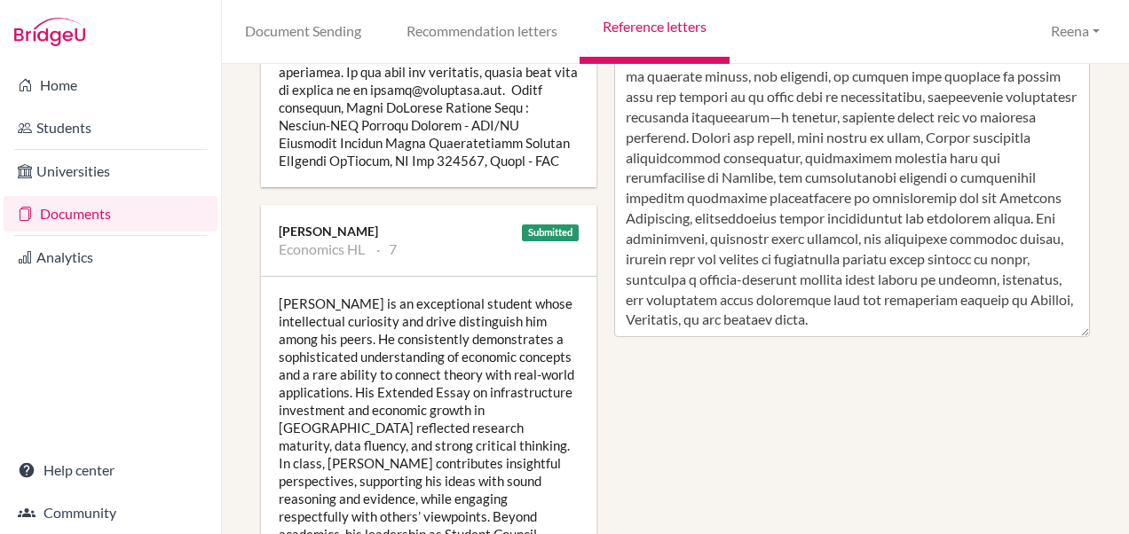
scroll to position [880, 0]
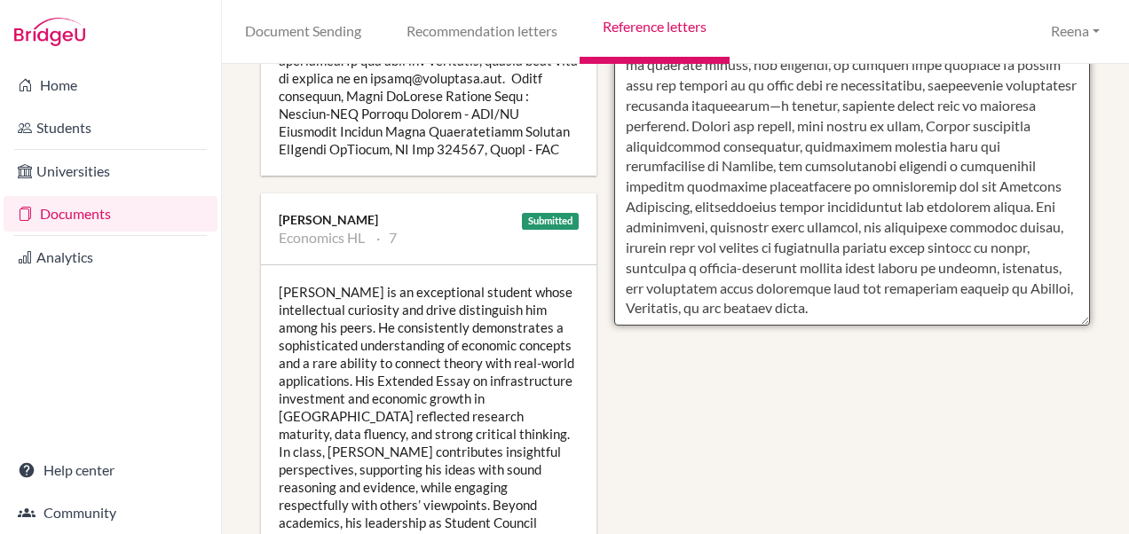
paste textarea "he has impressed me with his intellectual curiosity, strong analytical abilitie…"
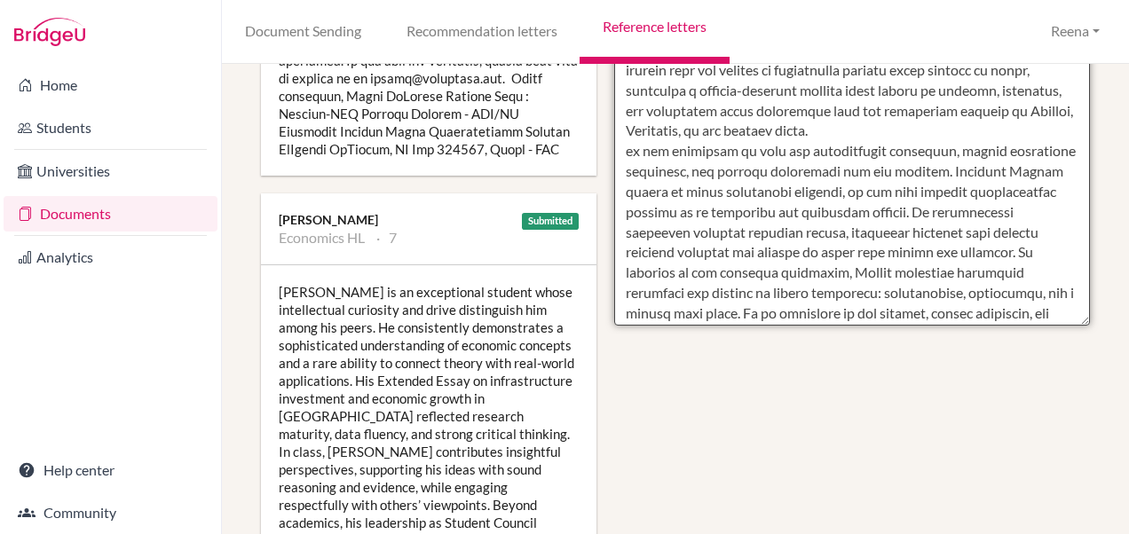
scroll to position [501, 0]
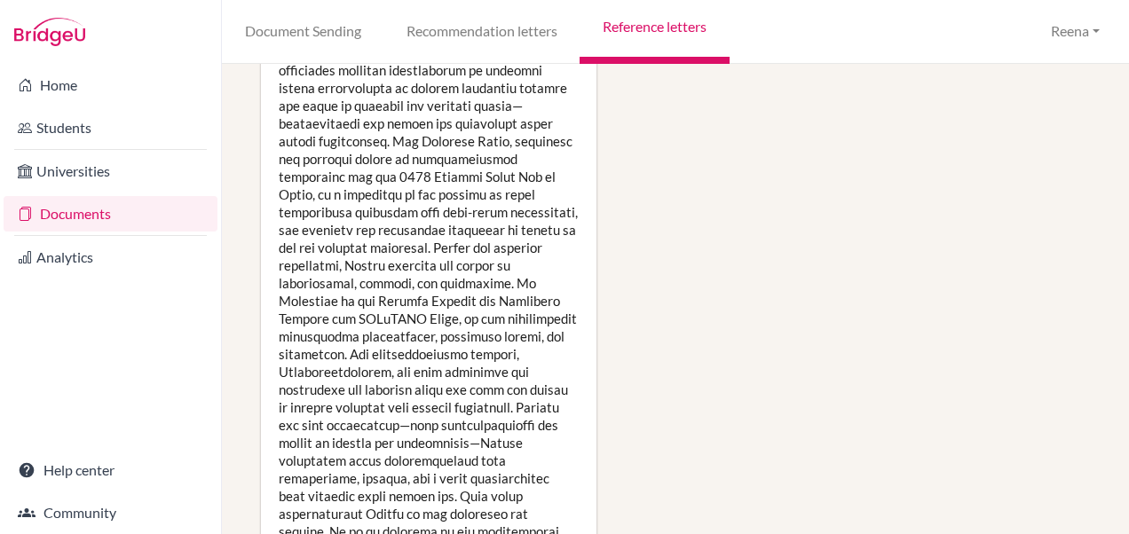
scroll to position [2019, 0]
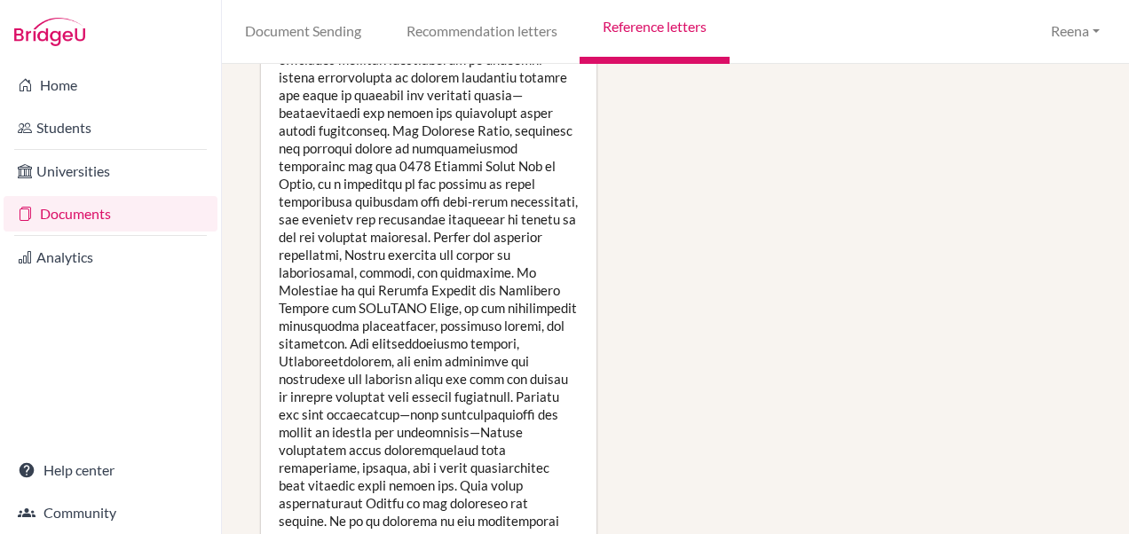
drag, startPoint x: 326, startPoint y: 315, endPoint x: 360, endPoint y: 298, distance: 38.5
click at [360, 298] on div at bounding box center [429, 183] width 336 height 1189
drag, startPoint x: 360, startPoint y: 298, endPoint x: 643, endPoint y: 257, distance: 285.2
click at [643, 257] on div "Manage report writers Predicted Grades Subject Chemistry SL Economics HL Englis…" at bounding box center [675, 133] width 847 height 4135
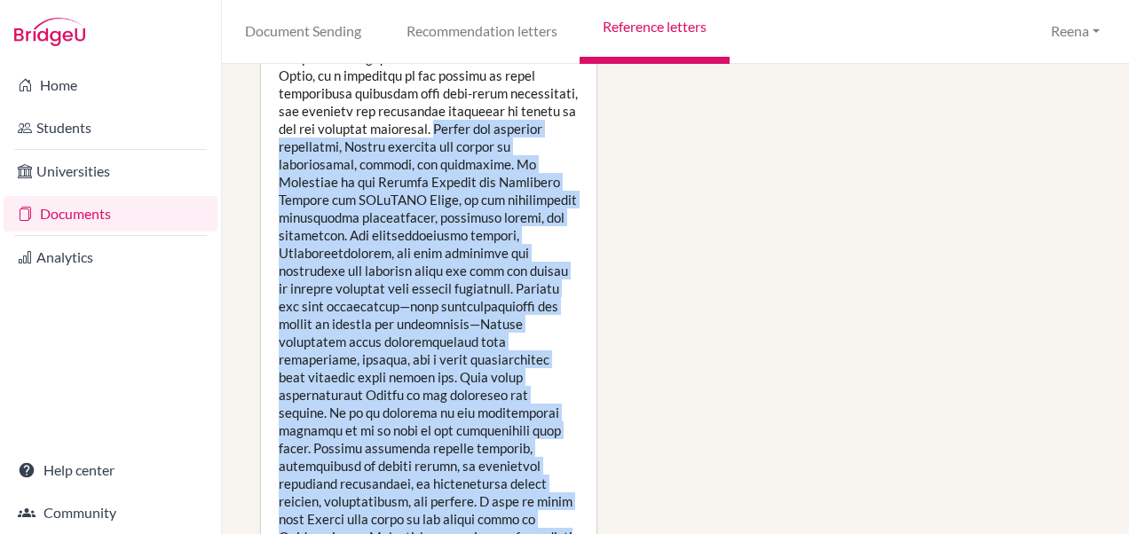
scroll to position [2144, 0]
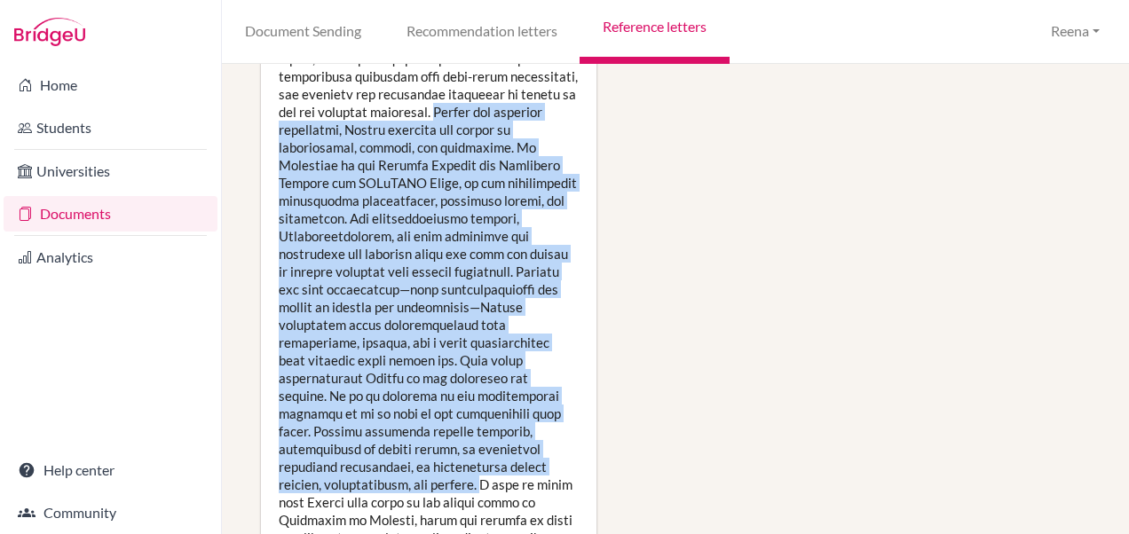
drag, startPoint x: 401, startPoint y: 247, endPoint x: 494, endPoint y: 479, distance: 250.5
click at [494, 479] on div at bounding box center [429, 58] width 336 height 1189
copy div "Beyond his academic excellence, Aarush embodies the values of perseverance, emp…"
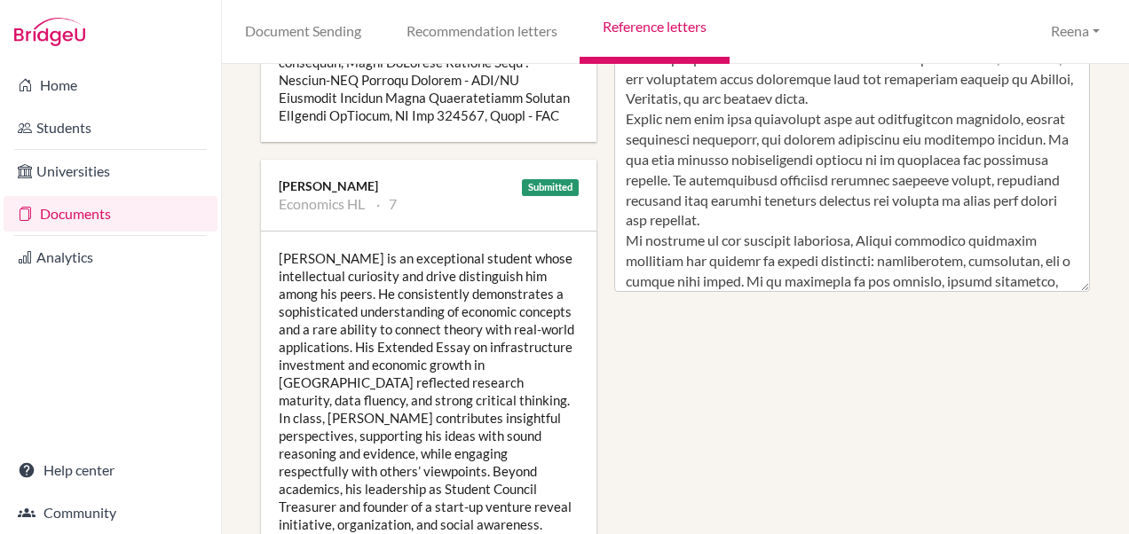
scroll to position [912, 0]
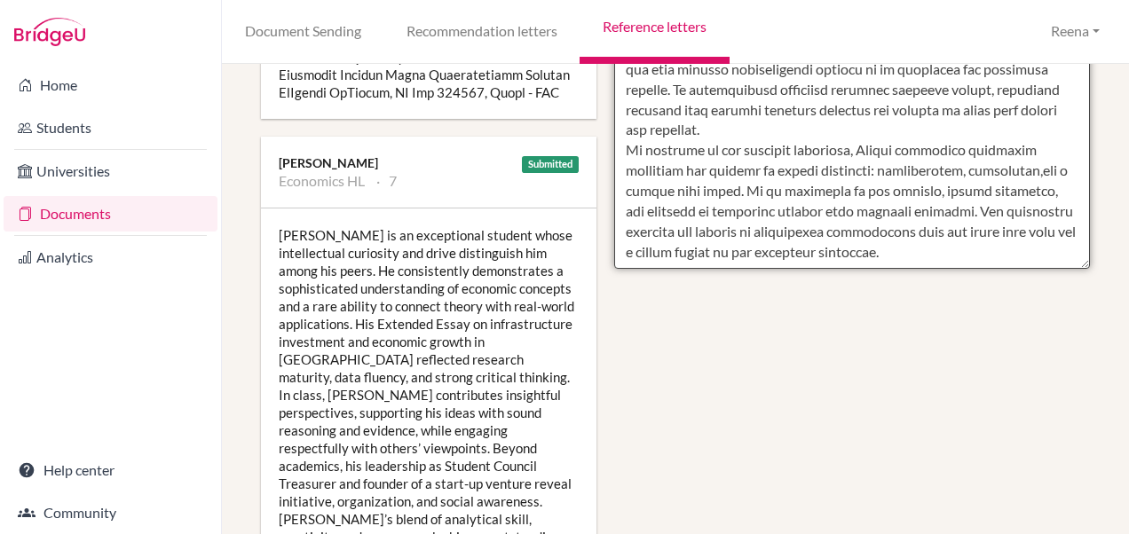
scroll to position [588, 0]
paste textarea "Beyond his academic excellence, Aarush embodies the values of perseverance, emp…"
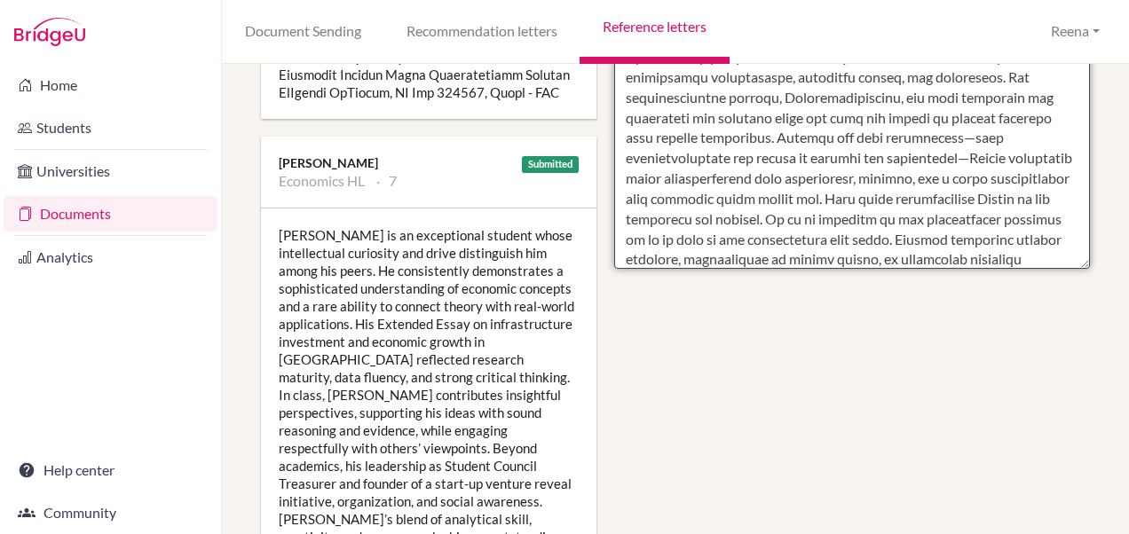
scroll to position [823, 0]
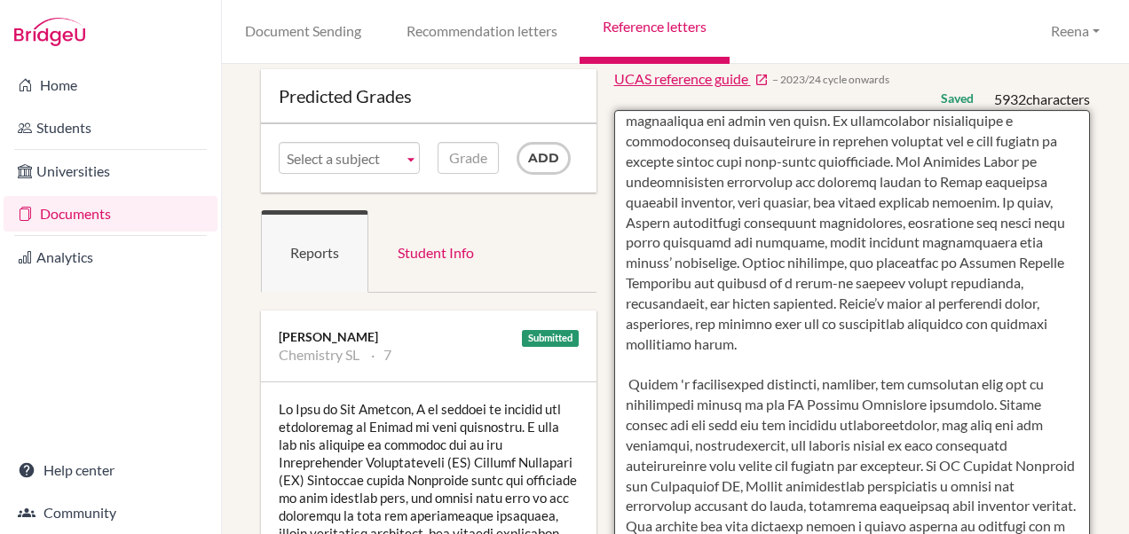
scroll to position [27, 0]
type textarea "Loremi do si ametconsect adipisc elits doeiusmodtem incididun utl etdol magnaal…"
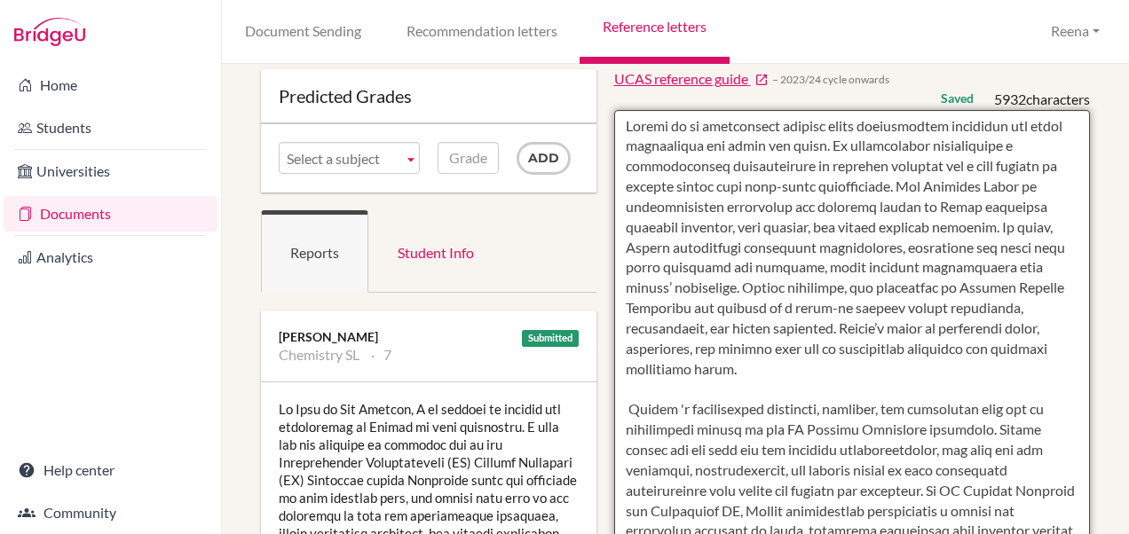
scroll to position [0, 0]
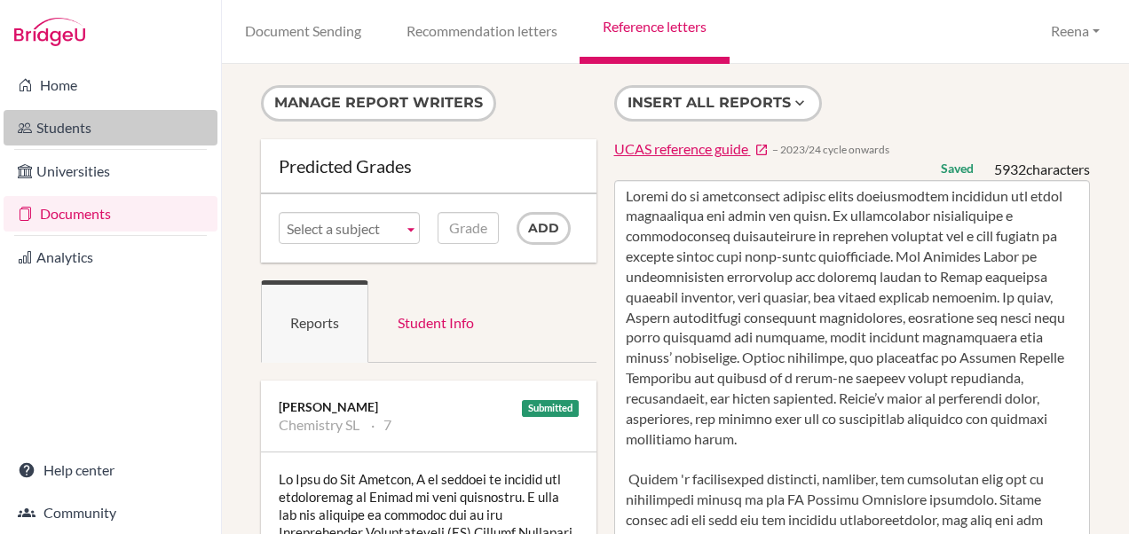
click at [101, 130] on link "Students" at bounding box center [111, 128] width 214 height 36
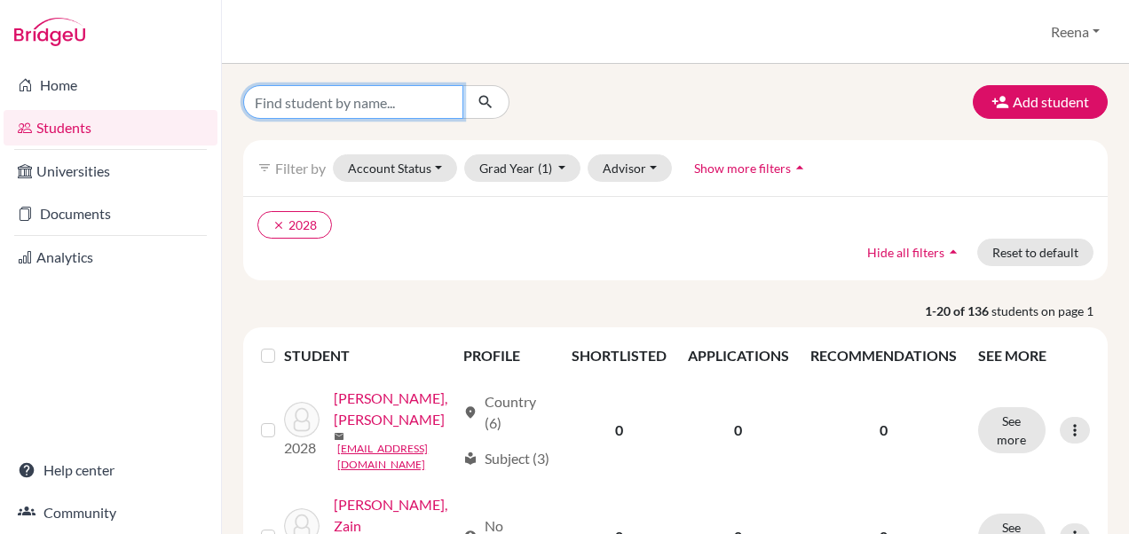
click at [328, 99] on input "Find student by name..." at bounding box center [353, 102] width 220 height 34
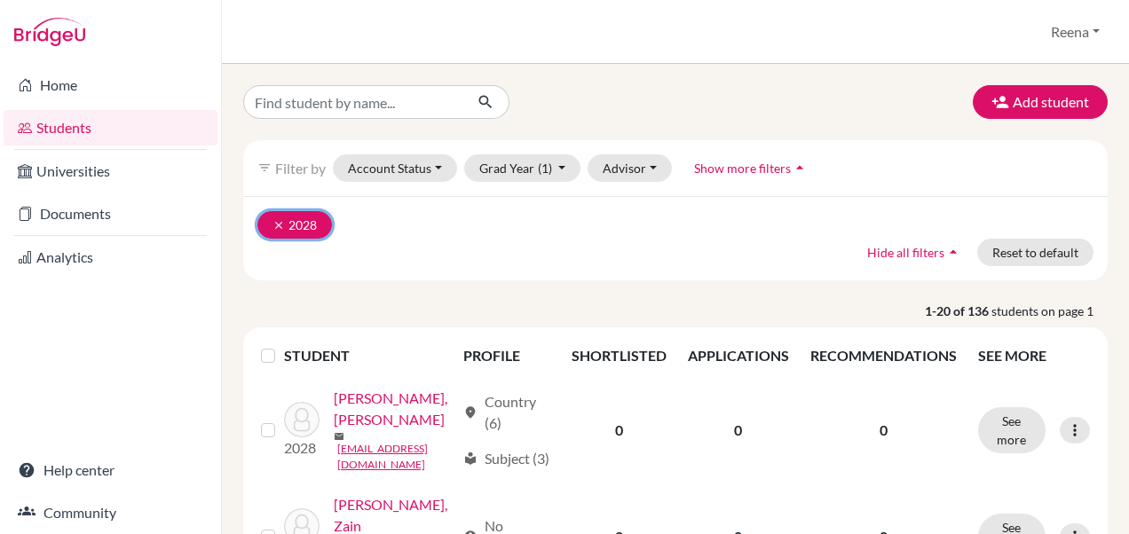
click at [273, 223] on icon "clear" at bounding box center [278, 225] width 12 height 12
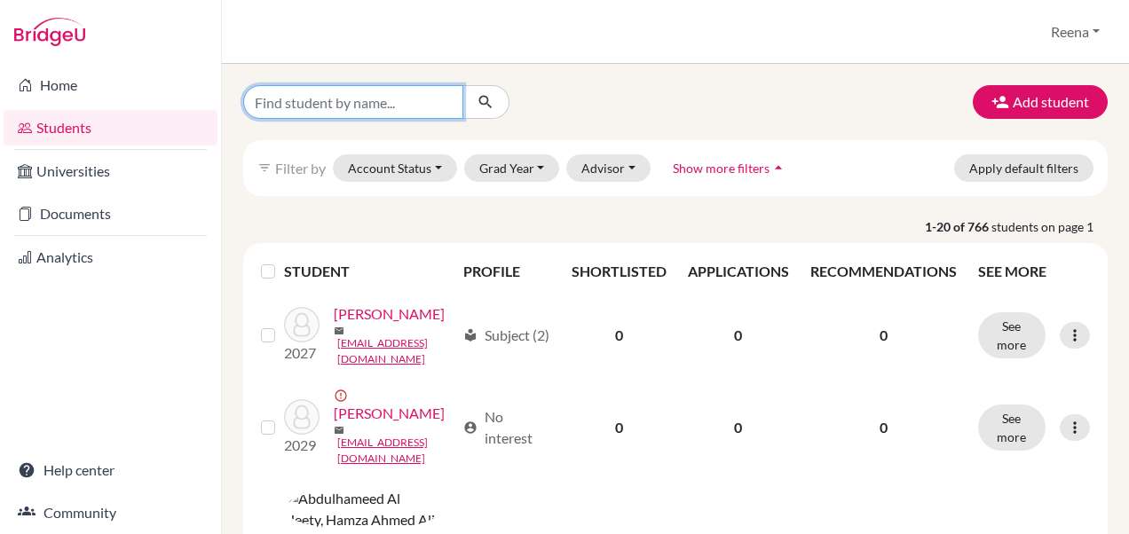
click at [320, 103] on input "Find student by name..." at bounding box center [353, 102] width 220 height 34
type input "Haniya"
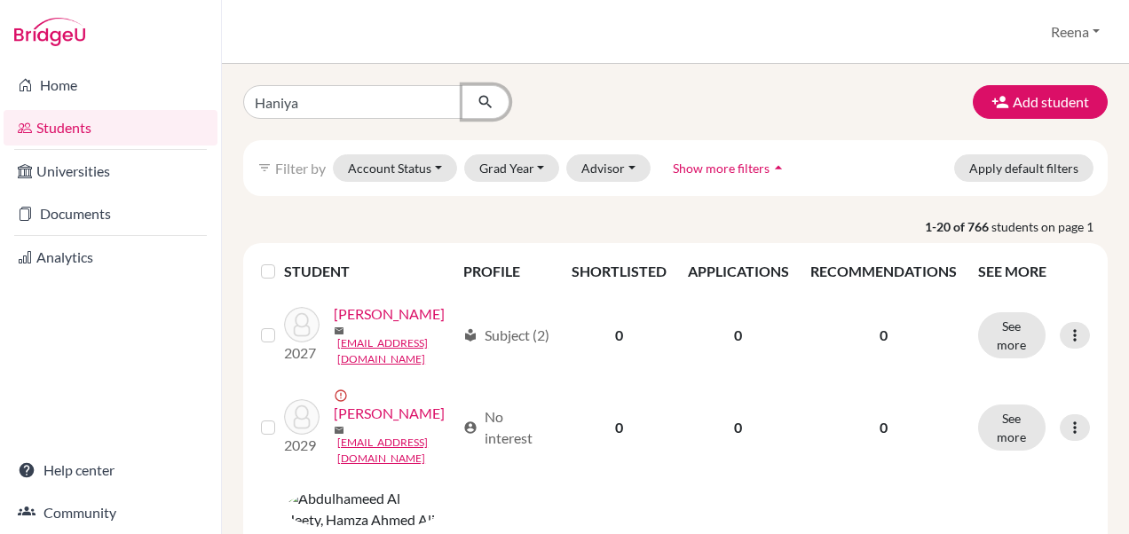
click at [490, 100] on icon "submit" at bounding box center [486, 102] width 18 height 18
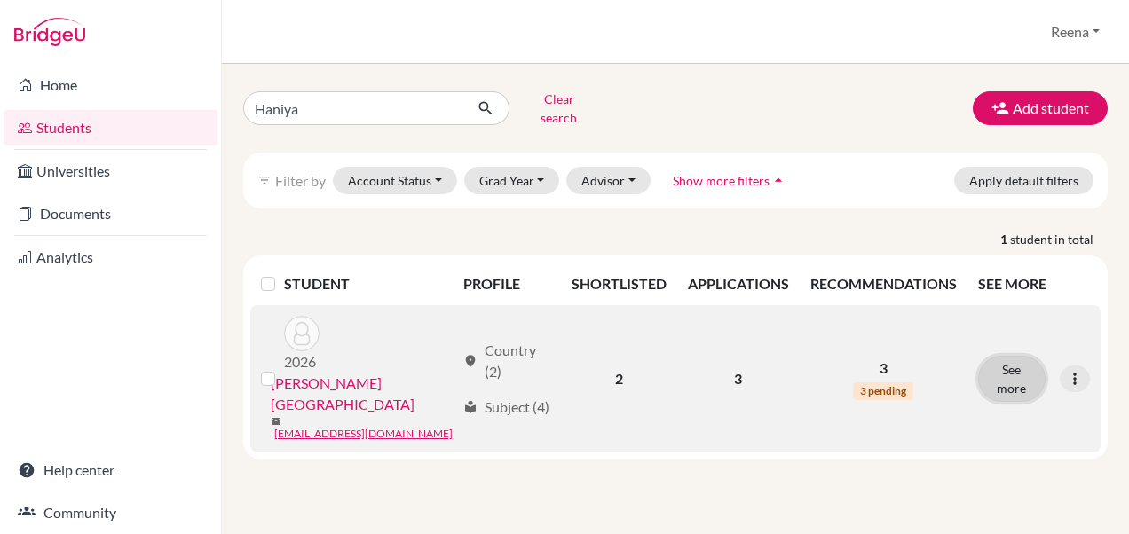
click at [1033, 356] on button "See more" at bounding box center [1011, 379] width 67 height 46
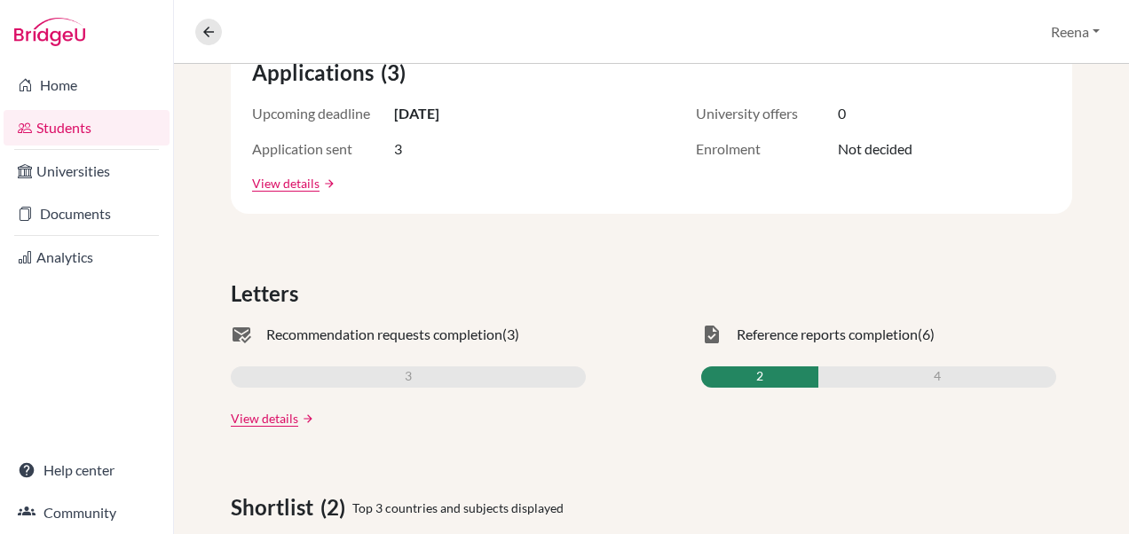
scroll to position [382, 0]
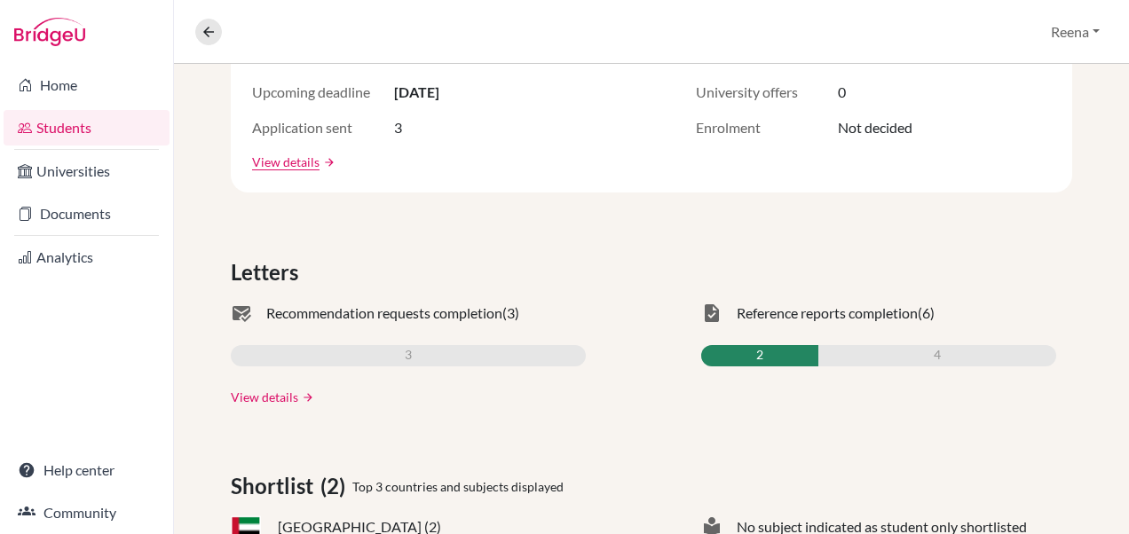
click at [261, 399] on link "View details" at bounding box center [264, 397] width 67 height 19
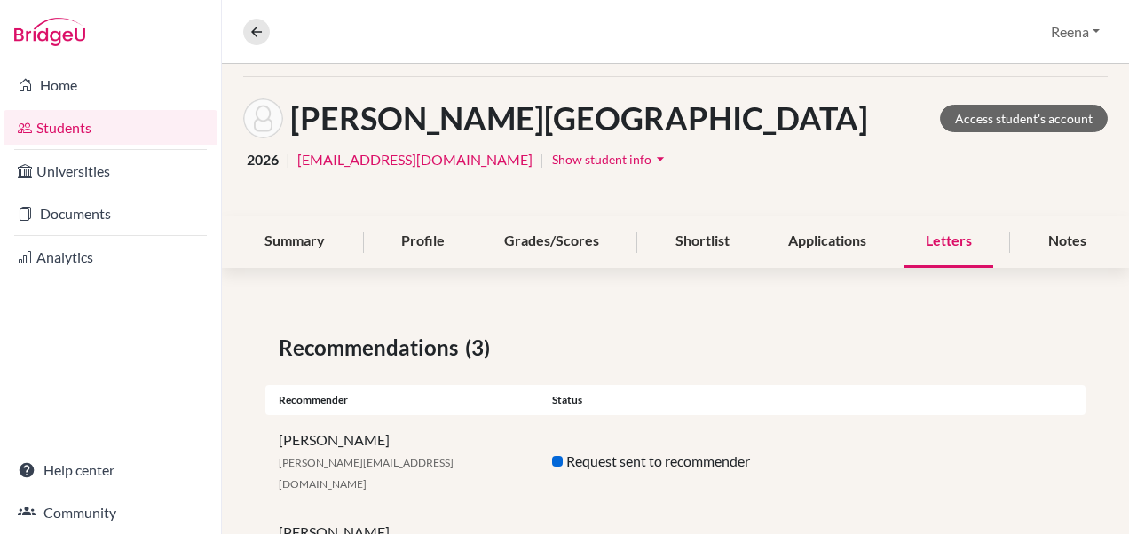
scroll to position [59, 0]
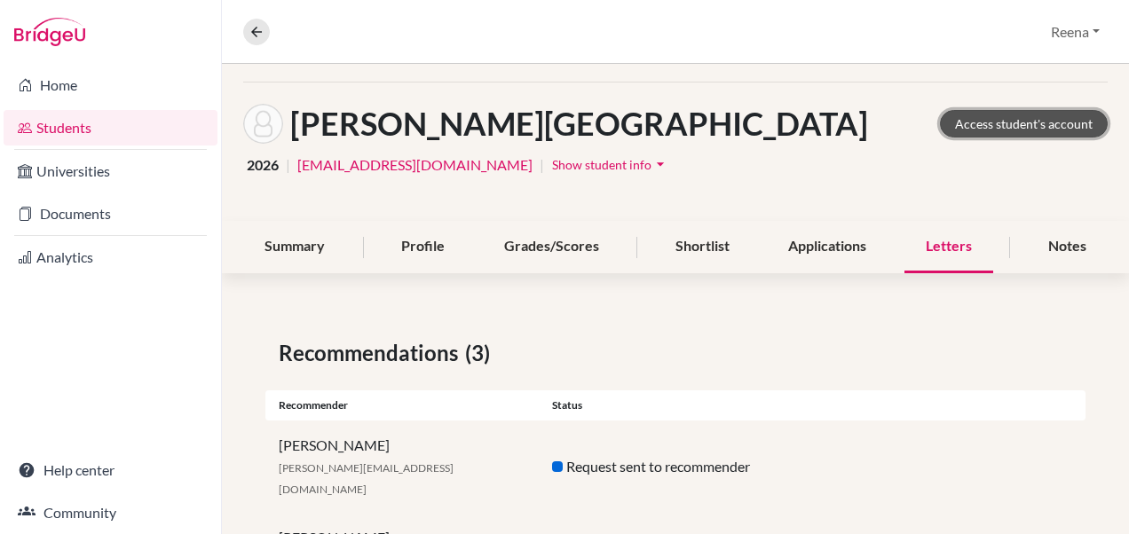
click at [967, 122] on link "Access student's account" at bounding box center [1024, 124] width 168 height 28
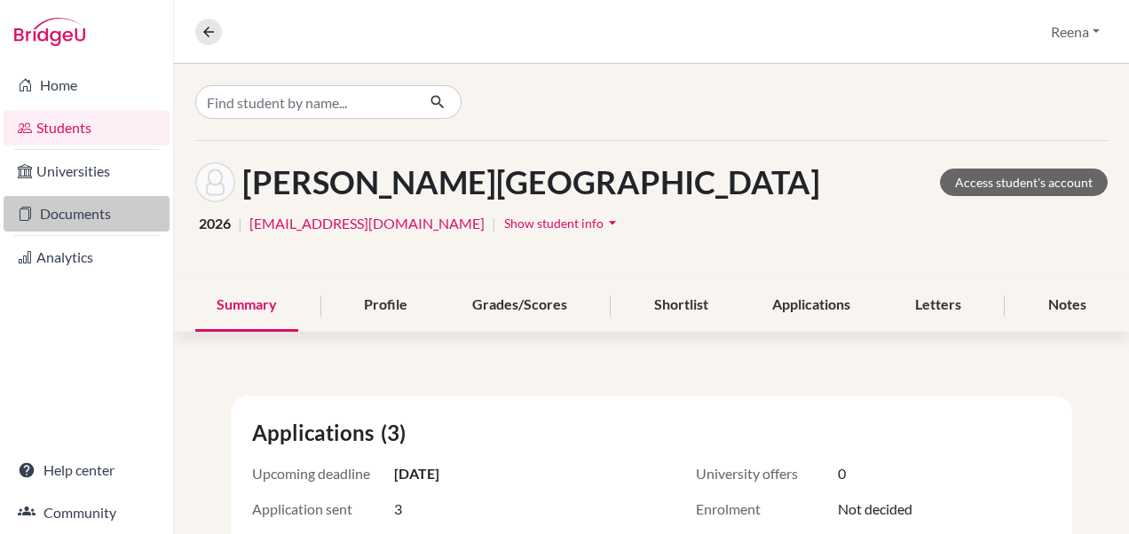
click at [67, 213] on link "Documents" at bounding box center [87, 214] width 166 height 36
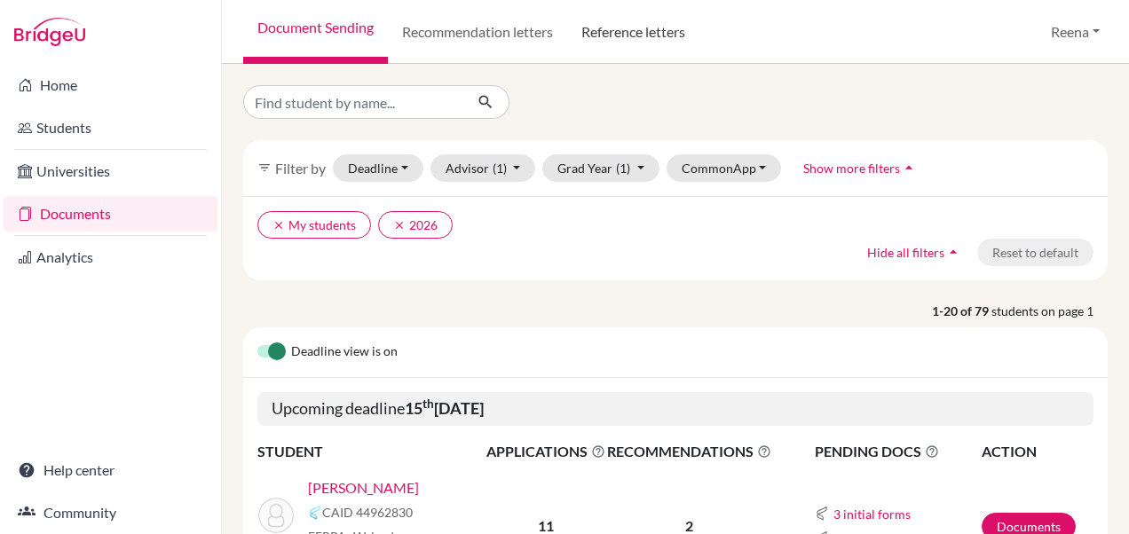
click at [649, 30] on link "Reference letters" at bounding box center [633, 32] width 132 height 64
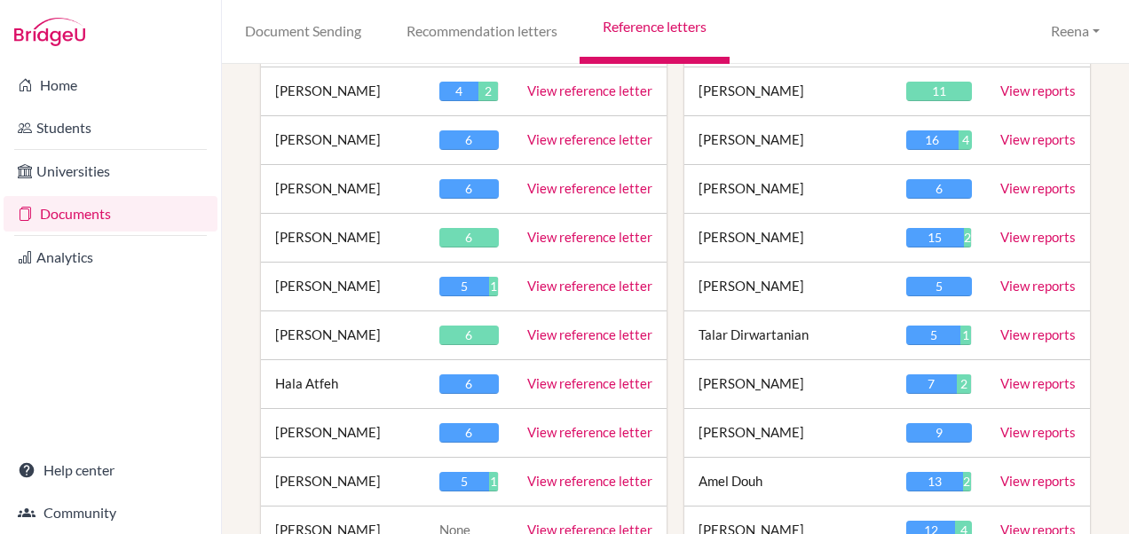
scroll to position [314, 0]
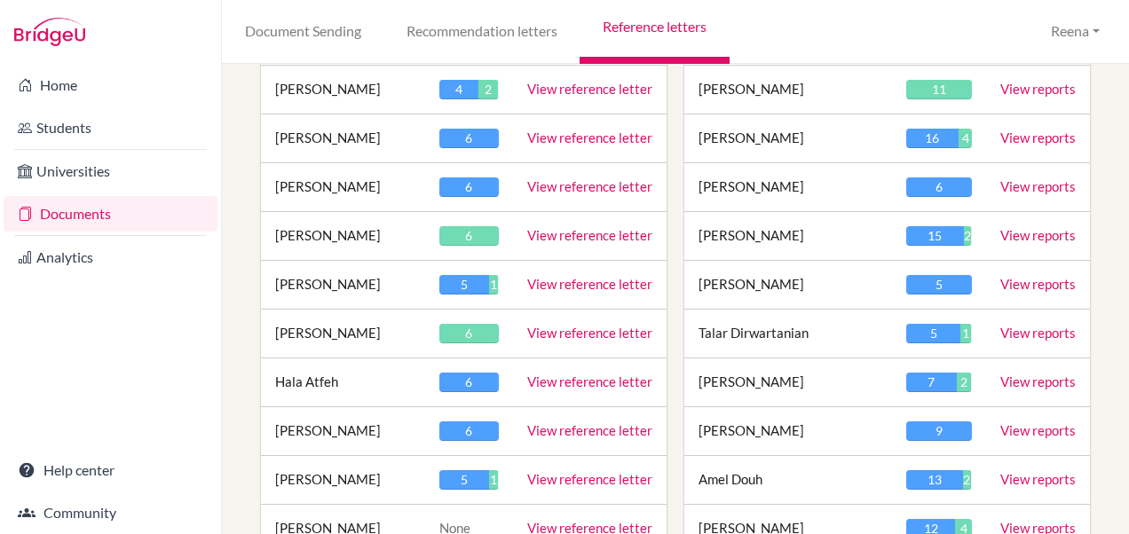
click at [554, 336] on link "View reference letter" at bounding box center [589, 333] width 125 height 16
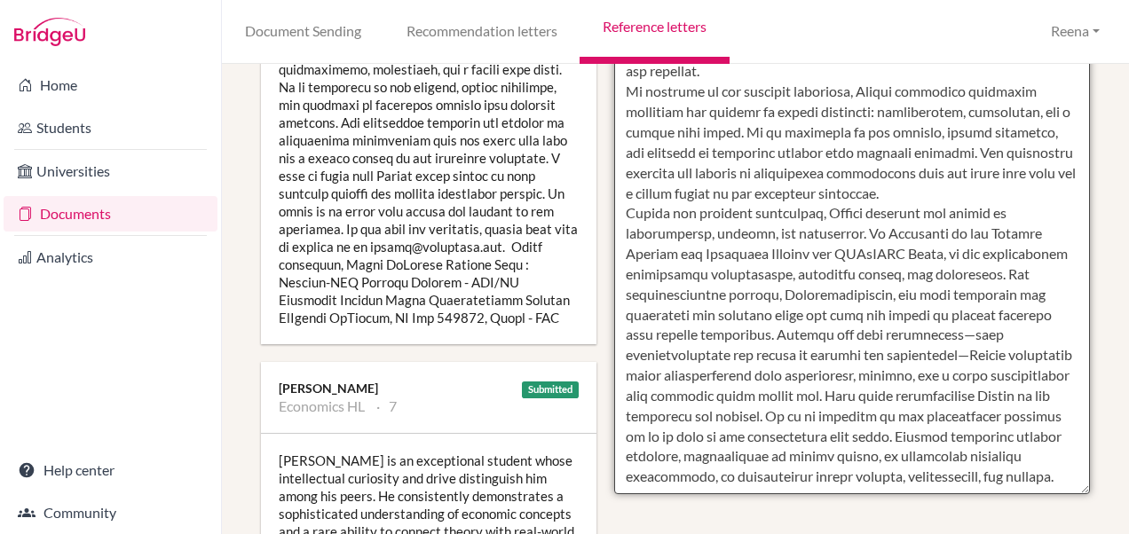
scroll to position [892, 0]
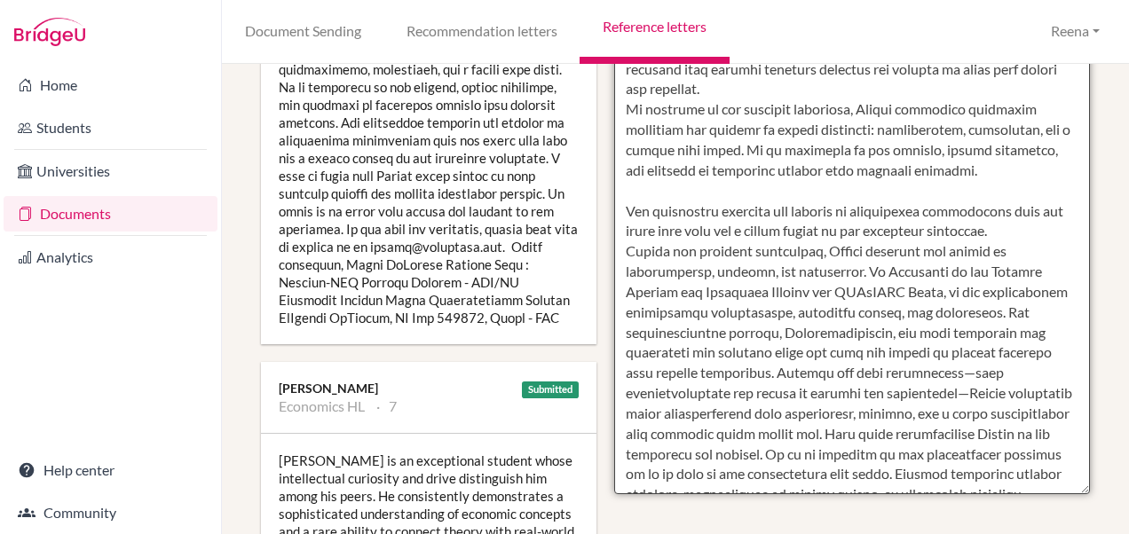
scroll to position [829, 0]
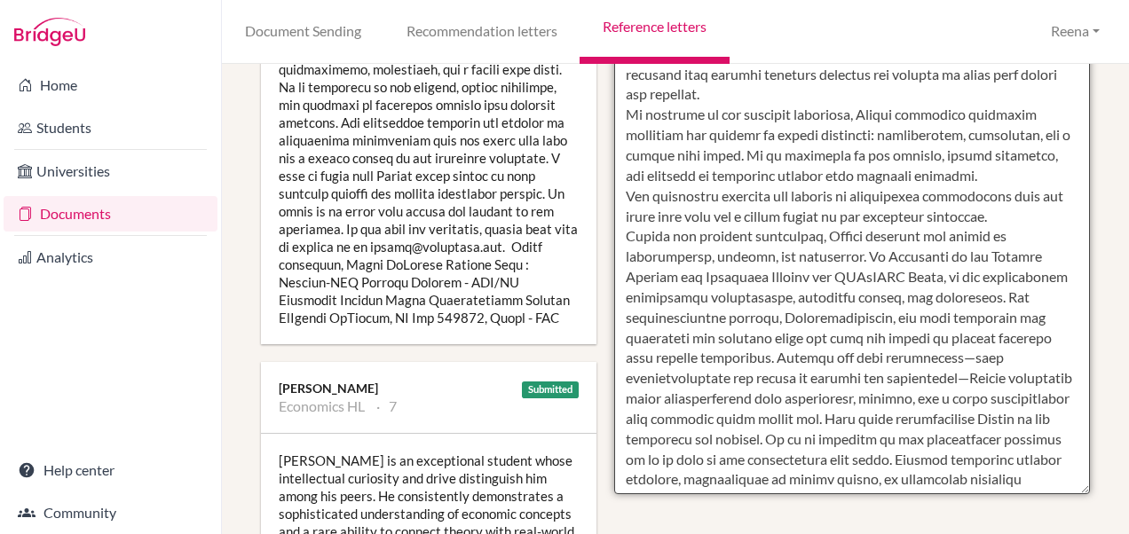
drag, startPoint x: 761, startPoint y: 116, endPoint x: 685, endPoint y: 286, distance: 185.6
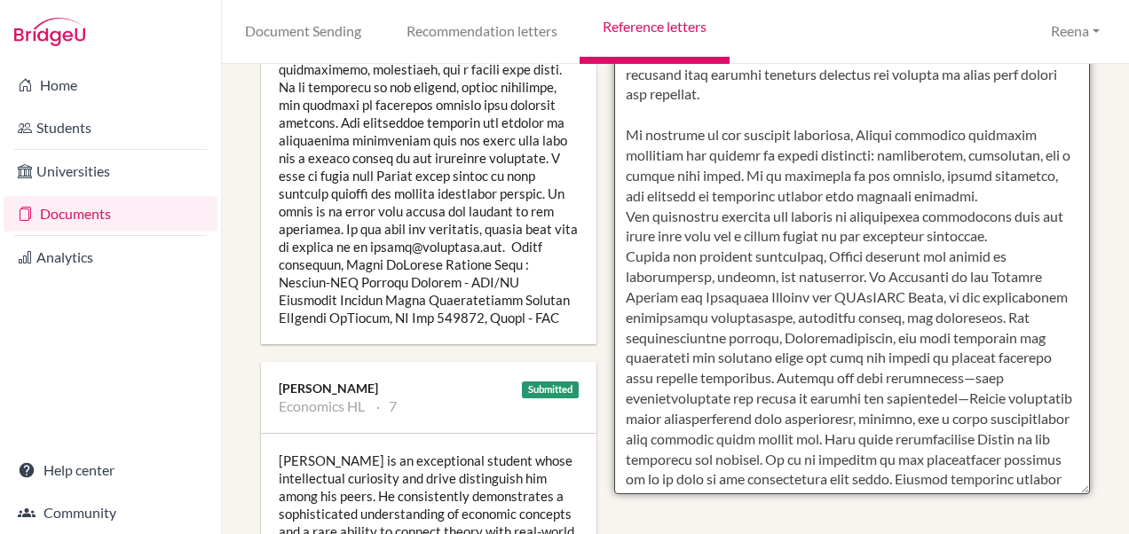
drag, startPoint x: 621, startPoint y: 235, endPoint x: 819, endPoint y: 279, distance: 202.7
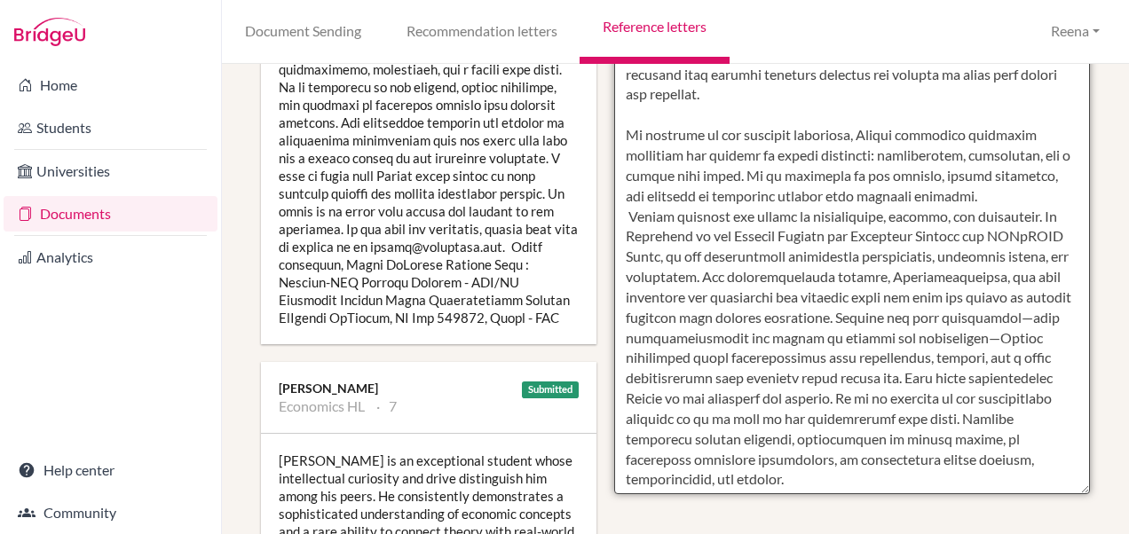
type textarea "Loremi do si ametconsect adipisc elits doeiusmodtem incididun utl etdol magnaal…"
